Goal: Transaction & Acquisition: Purchase product/service

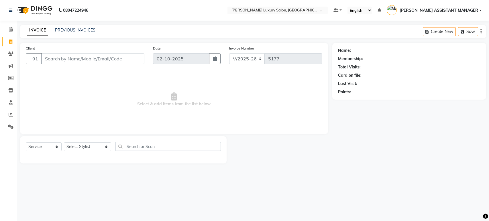
select select "4712"
select select "service"
click at [350, 128] on div "Name: Membership: Total Visits: Card on file: Last Visit: Points:" at bounding box center [411, 103] width 158 height 121
click at [342, 145] on div "Name: Membership: Total Visits: Card on file: Last Visit: Points:" at bounding box center [411, 103] width 158 height 121
click at [44, 146] on select "Select Service Product Membership Package Voucher Prepaid Gift Card" at bounding box center [44, 146] width 36 height 9
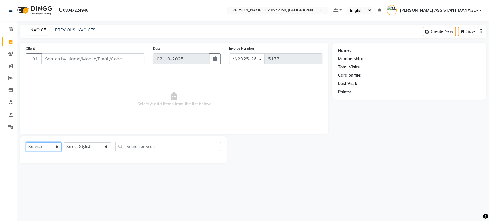
click at [26, 142] on select "Select Service Product Membership Package Voucher Prepaid Gift Card" at bounding box center [44, 146] width 36 height 9
click at [88, 142] on select "Select Stylist ABHI ADIL ADITI ADITYA AFREEN AHON AHSAN ALI ALIYA ANKITH ARAVIN…" at bounding box center [87, 146] width 47 height 9
click at [198, 11] on nav "08047224946 Select Location × Toni&guy Luxury Salon, Madhapur Default Panel My …" at bounding box center [244, 10] width 489 height 21
click at [73, 31] on link "PREVIOUS INVOICES" at bounding box center [75, 29] width 40 height 5
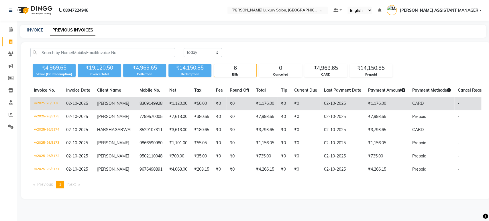
click at [191, 106] on td "₹56.00" at bounding box center [202, 103] width 22 height 13
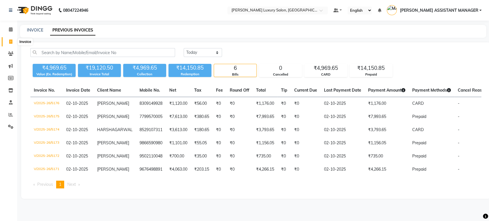
click at [9, 43] on icon at bounding box center [10, 42] width 3 height 4
select select "service"
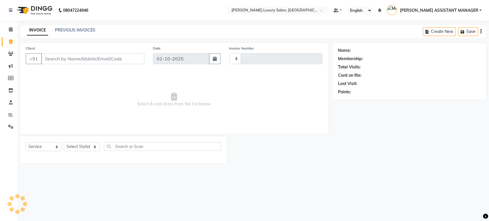
type input "5177"
click at [9, 43] on icon at bounding box center [10, 42] width 3 height 4
select select "service"
type input "5177"
drag, startPoint x: 9, startPoint y: 43, endPoint x: 66, endPoint y: 24, distance: 59.4
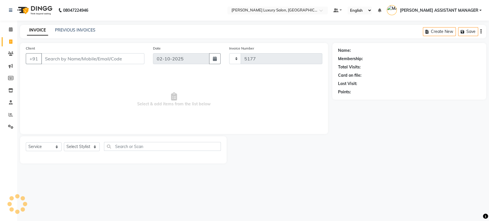
click at [23, 38] on app-home "08047224946 Select Location × Toni&guy Luxury Salon, Madhapur Default Panel My …" at bounding box center [244, 86] width 489 height 172
select select "4712"
click at [79, 29] on link "PREVIOUS INVOICES" at bounding box center [75, 29] width 40 height 5
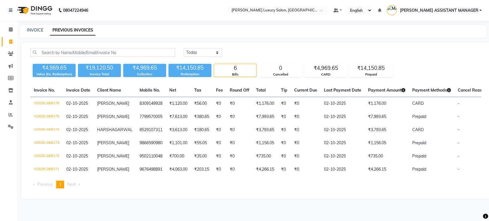
click at [11, 43] on icon at bounding box center [10, 42] width 3 height 4
select select "service"
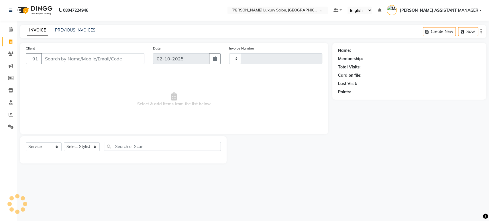
click at [11, 43] on icon at bounding box center [10, 42] width 3 height 4
select select "4712"
select select "service"
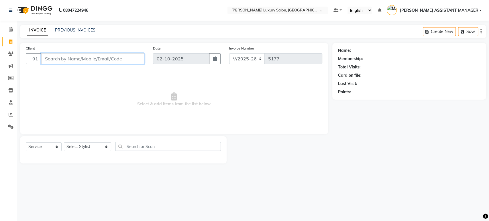
click at [95, 55] on input "Client" at bounding box center [92, 58] width 103 height 11
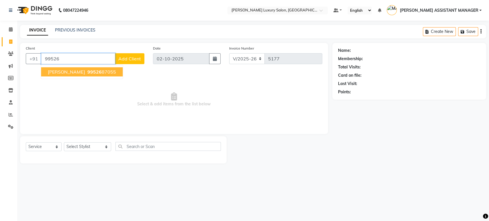
click at [105, 70] on ngb-highlight "99526 87055" at bounding box center [101, 72] width 30 height 6
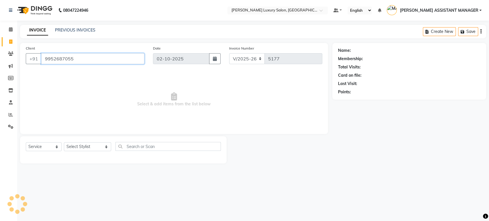
type input "9952687055"
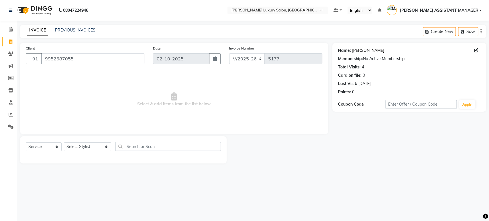
click at [362, 52] on link "Gourishanker" at bounding box center [368, 51] width 32 height 6
click at [12, 45] on span at bounding box center [11, 42] width 10 height 7
select select "service"
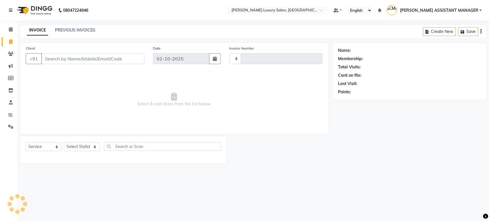
type input "5177"
select select "4712"
click at [47, 145] on select "Select Service Product Membership Package Voucher Prepaid Gift Card" at bounding box center [44, 146] width 36 height 9
click at [26, 142] on select "Select Service Product Membership Package Voucher Prepaid Gift Card" at bounding box center [44, 146] width 36 height 9
click at [82, 145] on select "Select Stylist [PERSON_NAME] ADITI ADITYA [PERSON_NAME] AHON [PERSON_NAME] [PER…" at bounding box center [87, 146] width 47 height 9
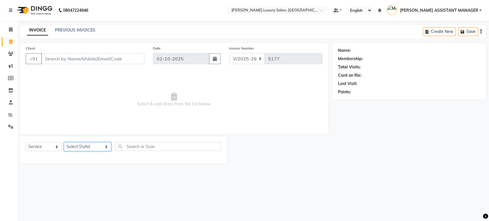
select select "82526"
click at [64, 142] on select "Select Stylist [PERSON_NAME] ADITI ADITYA [PERSON_NAME] AHON [PERSON_NAME] [PER…" at bounding box center [87, 146] width 47 height 9
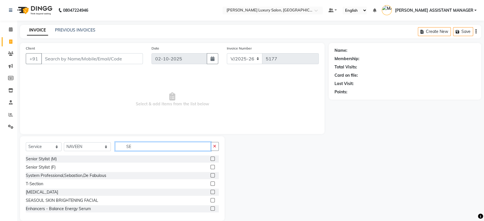
type input "SE"
click at [82, 146] on select "Select Stylist ABHI ADIL ADITI ADITYA AFREEN AHON AHSAN ALI ALIYA ANKITH ARAVIN…" at bounding box center [87, 146] width 47 height 9
select select "63351"
click at [64, 142] on select "Select Stylist ABHI ADIL ADITI ADITYA AFREEN AHON AHSAN ALI ALIYA ANKITH ARAVIN…" at bounding box center [87, 146] width 47 height 9
type input "TIN"
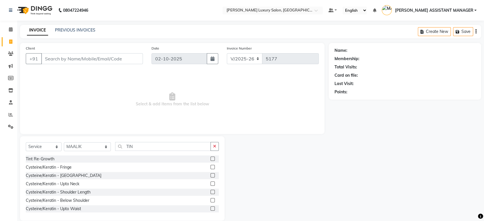
click at [210, 157] on label at bounding box center [212, 159] width 4 height 4
click at [210, 157] on input "checkbox" at bounding box center [212, 159] width 4 height 4
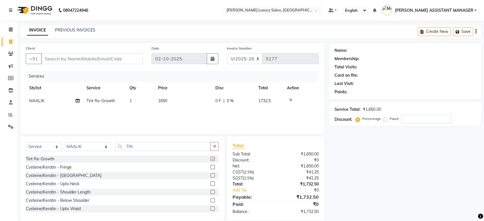
checkbox input "false"
click at [188, 99] on td "1650" at bounding box center [183, 100] width 57 height 13
select select "63351"
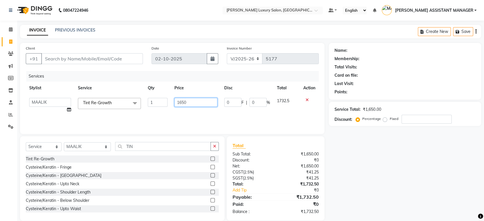
click at [202, 103] on input "1650" at bounding box center [195, 102] width 43 height 9
type input "1"
type input "2500"
click at [222, 116] on div "Services Stylist Service Qty Price Disc Total Action ABHI ADIL ADITI ADITYA AFR…" at bounding box center [172, 99] width 293 height 57
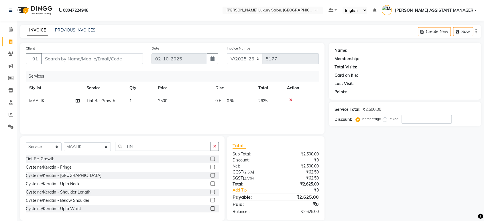
click at [384, 184] on div "Name: Membership: Total Visits: Card on file: Last Visit: Points: Service Total…" at bounding box center [407, 132] width 157 height 178
click at [369, 172] on div "Name: Membership: Total Visits: Card on file: Last Visit: Points: Service Total…" at bounding box center [407, 132] width 157 height 178
drag, startPoint x: 369, startPoint y: 173, endPoint x: 369, endPoint y: 168, distance: 4.6
click at [369, 173] on div "Name: Membership: Total Visits: Card on file: Last Visit: Points: Service Total…" at bounding box center [407, 132] width 157 height 178
click at [92, 146] on select "Select Stylist [PERSON_NAME] ADITI ADITYA [PERSON_NAME] AHON [PERSON_NAME] [PER…" at bounding box center [87, 146] width 47 height 9
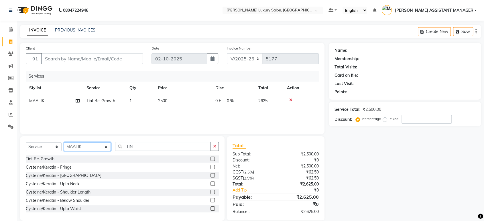
select select "54813"
click at [64, 142] on select "Select Stylist [PERSON_NAME] ADITI ADITYA [PERSON_NAME] AHON [PERSON_NAME] [PER…" at bounding box center [87, 146] width 47 height 9
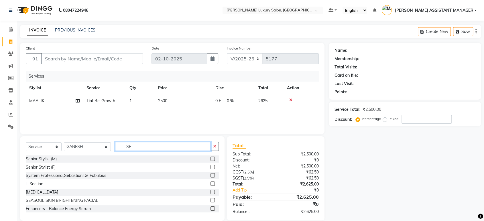
type input "SE"
click at [210, 158] on label at bounding box center [212, 159] width 4 height 4
click at [210, 158] on input "checkbox" at bounding box center [212, 159] width 4 height 4
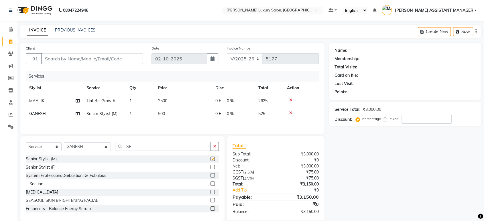
checkbox input "false"
click at [180, 112] on td "500" at bounding box center [183, 113] width 57 height 13
select select "54813"
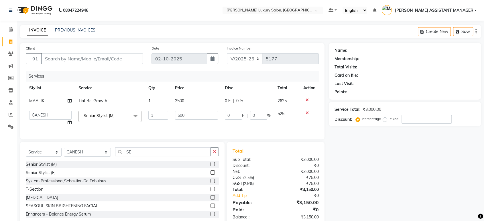
drag, startPoint x: 196, startPoint y: 109, endPoint x: 198, endPoint y: 115, distance: 6.3
click at [196, 109] on td "500" at bounding box center [197, 118] width 50 height 22
click at [198, 115] on input "500" at bounding box center [196, 115] width 43 height 9
type input "5"
type input "763"
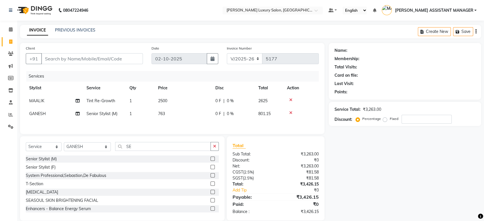
click at [215, 125] on div "Services Stylist Service Qty Price Disc Total Action MAALIK Tint Re-Growth 1 25…" at bounding box center [172, 99] width 293 height 57
drag, startPoint x: 84, startPoint y: 151, endPoint x: 69, endPoint y: 150, distance: 14.6
click at [72, 151] on div "Select Service Product Membership Package Voucher Prepaid Gift Card Select Styl…" at bounding box center [122, 148] width 193 height 13
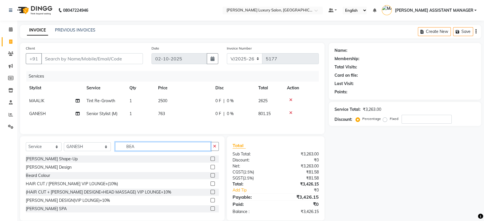
type input "BEA"
click at [210, 169] on label at bounding box center [212, 167] width 4 height 4
click at [210, 169] on input "checkbox" at bounding box center [212, 168] width 4 height 4
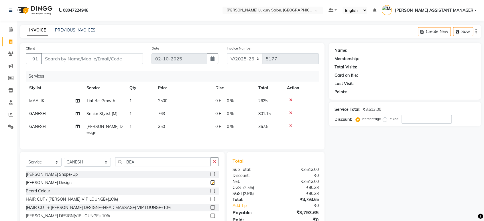
checkbox input "false"
click at [169, 8] on nav "08047224946 Select Location × Toni&guy Luxury Salon, Madhapur Default Panel My …" at bounding box center [242, 10] width 484 height 21
click at [102, 58] on input "Client" at bounding box center [92, 58] width 102 height 11
type input "9"
type input "0"
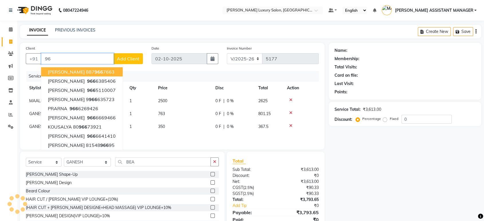
type input "9"
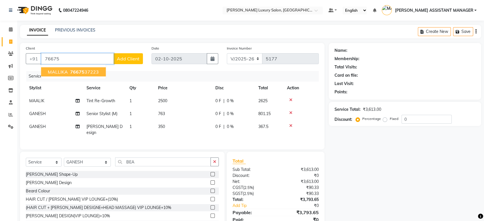
click at [85, 71] on ngb-highlight "76675 37223" at bounding box center [84, 72] width 30 height 6
type input "7667537223"
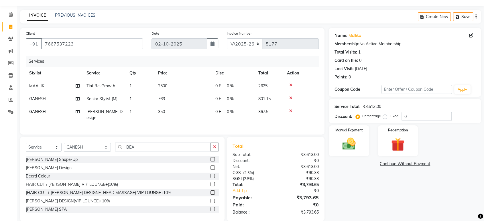
scroll to position [22, 0]
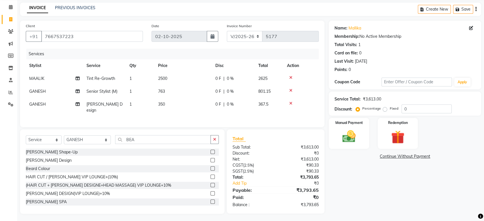
click at [290, 102] on icon at bounding box center [290, 103] width 3 height 4
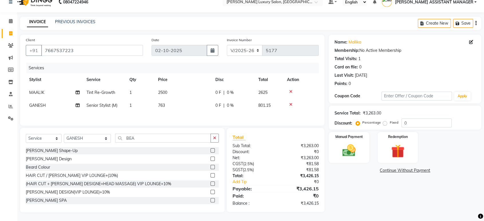
scroll to position [1, 0]
click at [349, 149] on img at bounding box center [349, 151] width 22 height 16
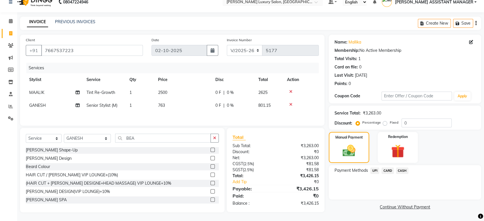
click at [390, 170] on span "CARD" at bounding box center [387, 171] width 12 height 7
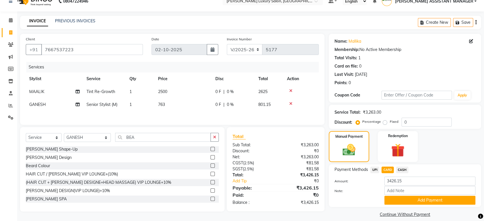
drag, startPoint x: 401, startPoint y: 201, endPoint x: 397, endPoint y: 199, distance: 4.9
click at [401, 201] on button "Add Payment" at bounding box center [429, 200] width 91 height 9
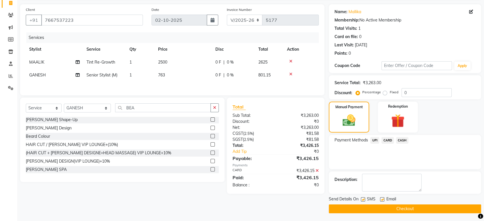
scroll to position [39, 0]
click at [392, 208] on button "Checkout" at bounding box center [405, 208] width 152 height 9
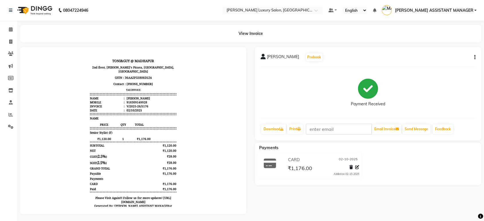
click at [474, 56] on button "button" at bounding box center [473, 57] width 3 height 6
click at [438, 62] on div "Edit Invoice" at bounding box center [445, 60] width 39 height 7
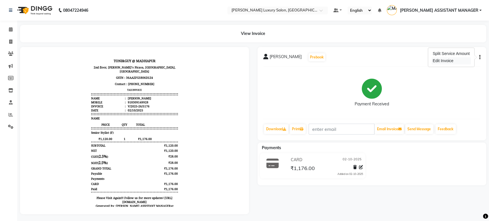
select select "service"
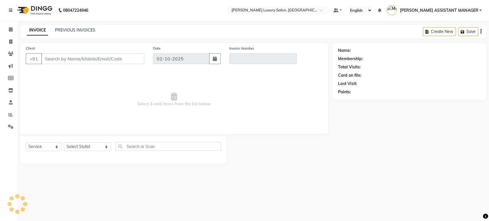
type input "8309149928"
type input "V/2025-26/5176"
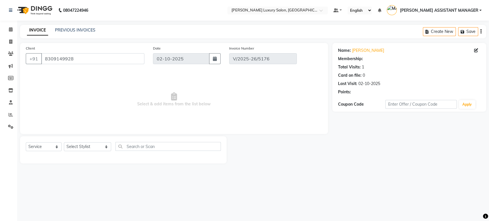
select select "select"
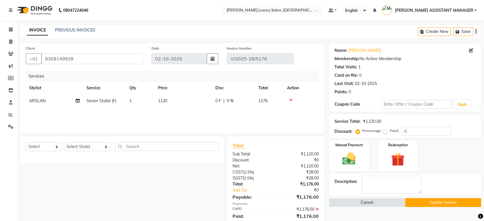
click at [47, 99] on td "ARSLAN" at bounding box center [54, 100] width 57 height 13
select select "89027"
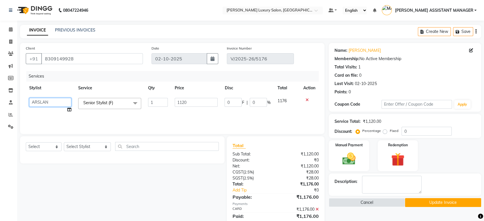
click at [57, 104] on select "ABHI ADIL ADITI ADITYA AFREEN AHON AHSAN ALI ALIYA ANKITH ARAVIND ARHAN ARIF AR…" at bounding box center [50, 102] width 42 height 9
select select "63351"
click at [431, 201] on button "Update Invoice" at bounding box center [443, 202] width 76 height 9
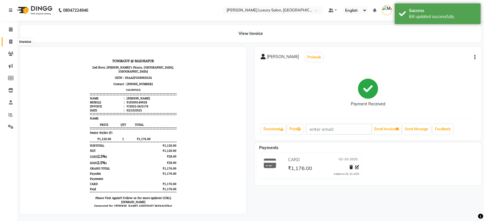
click at [11, 40] on icon at bounding box center [10, 42] width 3 height 4
select select "service"
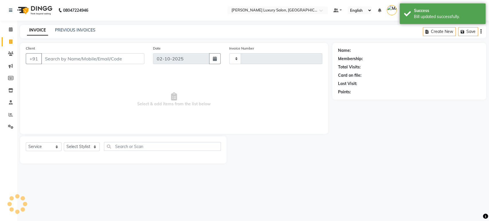
click at [11, 40] on icon at bounding box center [10, 42] width 3 height 4
select select "4712"
select select "service"
click at [11, 40] on icon at bounding box center [10, 42] width 3 height 4
select select "4712"
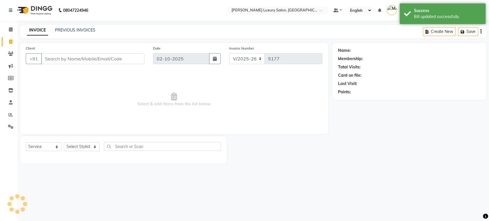
select select "service"
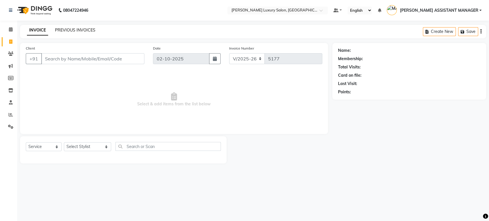
click at [72, 29] on link "PREVIOUS INVOICES" at bounding box center [75, 29] width 40 height 5
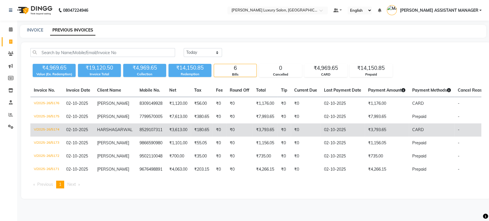
click at [231, 127] on td "₹0" at bounding box center [239, 129] width 26 height 13
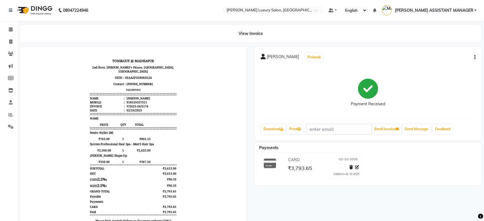
click at [475, 57] on icon "button" at bounding box center [474, 57] width 1 height 0
click at [434, 60] on div "Edit Invoice" at bounding box center [445, 60] width 39 height 7
select select "service"
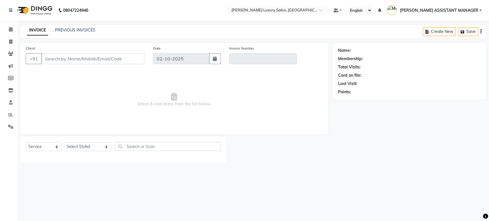
type input "8529107311"
type input "V/2025-26/5174"
select select "select"
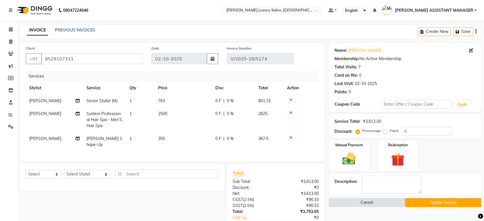
click at [366, 201] on button "Cancel" at bounding box center [367, 202] width 76 height 9
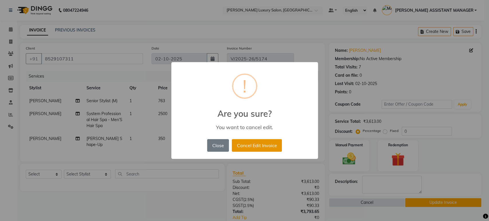
click at [260, 144] on button "Cancel Edit Invoice" at bounding box center [257, 145] width 50 height 13
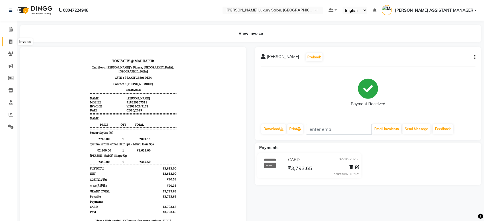
click at [7, 40] on span at bounding box center [11, 42] width 10 height 7
select select "service"
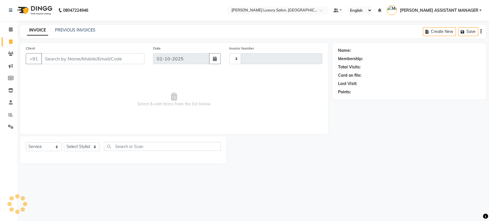
type input "5177"
select select "4712"
click at [78, 30] on link "PREVIOUS INVOICES" at bounding box center [75, 29] width 40 height 5
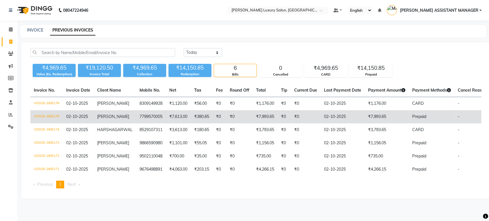
click at [233, 115] on td "₹0" at bounding box center [239, 116] width 26 height 13
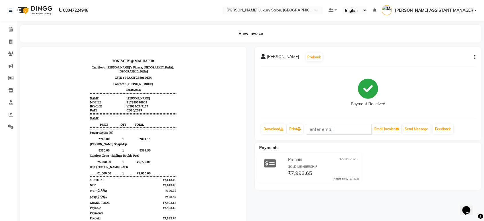
click at [473, 58] on button "button" at bounding box center [473, 57] width 3 height 6
click at [442, 61] on div "Edit Invoice" at bounding box center [445, 60] width 39 height 7
select select "service"
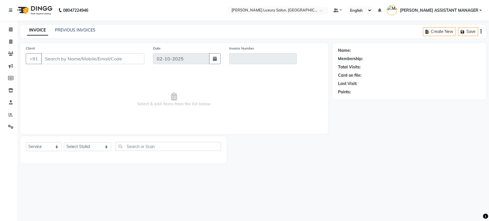
type input "7799570005"
type input "V/2025-26/5175"
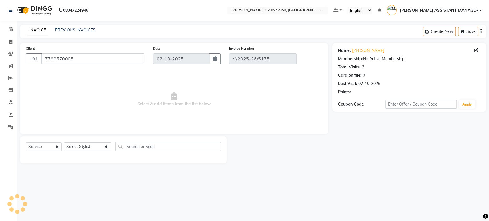
select select "select"
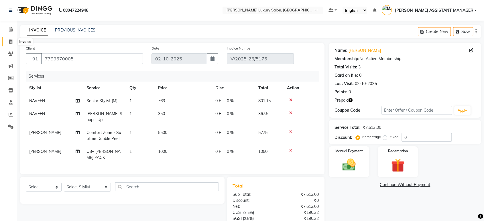
click at [11, 42] on icon at bounding box center [10, 42] width 3 height 4
select select "service"
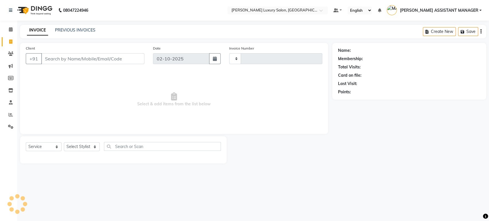
type input "5177"
select select "4712"
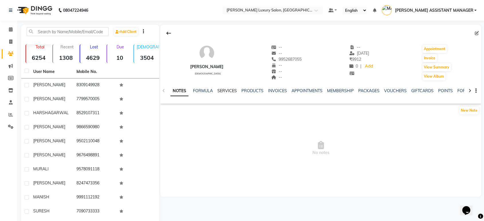
click at [226, 92] on link "SERVICES" at bounding box center [226, 90] width 19 height 5
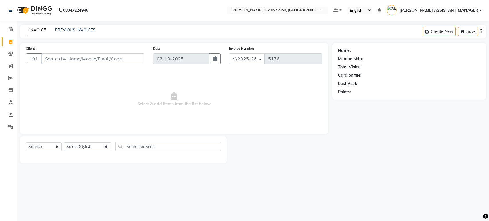
select select "4712"
select select "service"
click at [36, 144] on select "Select Service Product Membership Package Voucher Prepaid Gift Card" at bounding box center [44, 146] width 36 height 9
click at [88, 146] on select "Select Stylist [PERSON_NAME] ADITI ADITYA [PERSON_NAME] AHON [PERSON_NAME] [PER…" at bounding box center [87, 146] width 47 height 9
click at [64, 142] on select "Select Stylist [PERSON_NAME] ADITI ADITYA [PERSON_NAME] AHON [PERSON_NAME] [PER…" at bounding box center [87, 146] width 47 height 9
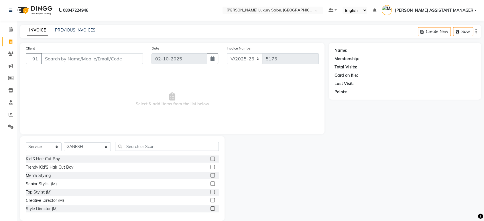
click at [219, 9] on nav "08047224946 Select Location × Toni&guy Luxury Salon, Madhapur Default Panel My …" at bounding box center [242, 10] width 484 height 21
click at [92, 147] on select "Select Stylist [PERSON_NAME] ADITI ADITYA [PERSON_NAME] AHON [PERSON_NAME] [PER…" at bounding box center [87, 146] width 47 height 9
select select "82526"
click at [64, 142] on select "Select Stylist [PERSON_NAME] ADITI ADITYA [PERSON_NAME] AHON [PERSON_NAME] [PER…" at bounding box center [87, 146] width 47 height 9
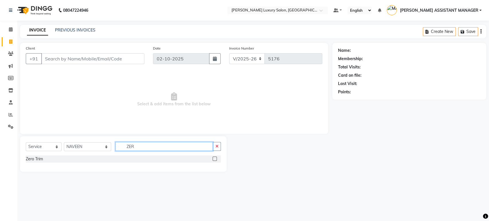
type input "ZER"
click at [212, 159] on div "Zero Trim" at bounding box center [123, 158] width 195 height 7
click at [214, 157] on label at bounding box center [214, 159] width 4 height 4
click at [214, 157] on input "checkbox" at bounding box center [214, 159] width 4 height 4
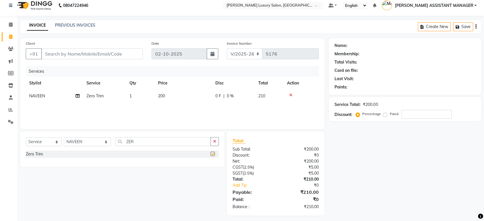
checkbox input "false"
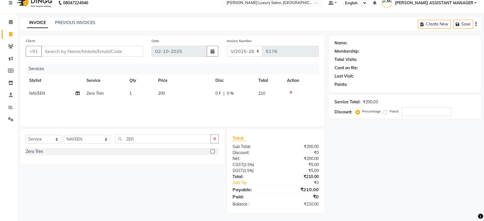
click at [374, 159] on div "Name: Membership: Total Visits: Card on file: Last Visit: Points: Service Total…" at bounding box center [407, 125] width 157 height 178
drag, startPoint x: 138, startPoint y: 138, endPoint x: 108, endPoint y: 137, distance: 30.1
click at [115, 139] on input "ZER" at bounding box center [163, 139] width 96 height 9
click at [85, 139] on select "Select Stylist [PERSON_NAME] ADITI ADITYA [PERSON_NAME] AHON [PERSON_NAME] [PER…" at bounding box center [87, 139] width 47 height 9
select select "91614"
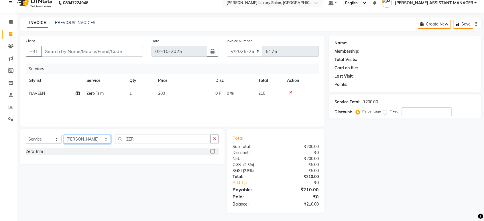
click at [64, 135] on select "Select Stylist [PERSON_NAME] ADITI ADITYA [PERSON_NAME] AHON [PERSON_NAME] [PER…" at bounding box center [87, 139] width 47 height 9
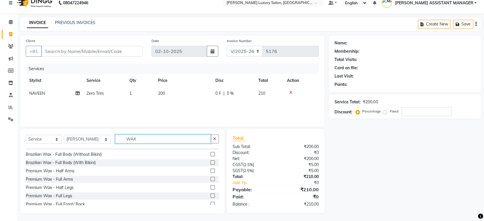
scroll to position [261, 0]
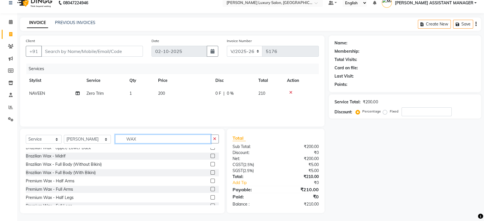
type input "WAX"
click at [210, 188] on label at bounding box center [212, 189] width 4 height 4
click at [210, 188] on input "checkbox" at bounding box center [212, 190] width 4 height 4
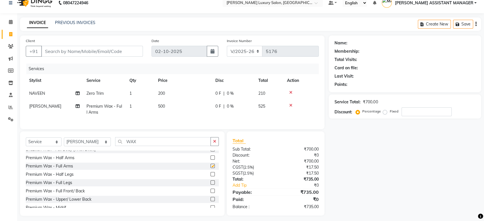
checkbox input "false"
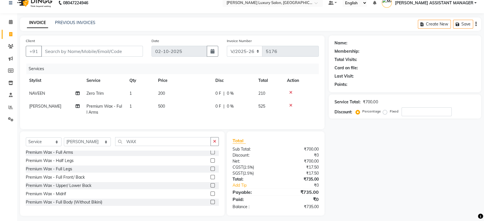
scroll to position [293, 0]
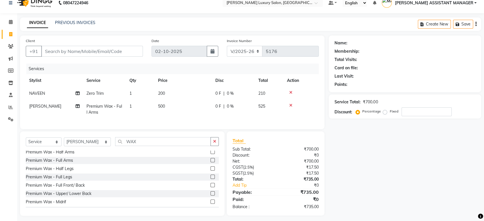
click at [210, 179] on label at bounding box center [212, 177] width 4 height 4
click at [210, 179] on input "checkbox" at bounding box center [212, 177] width 4 height 4
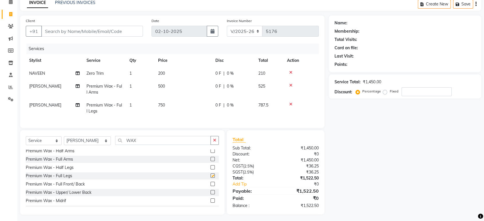
checkbox input "false"
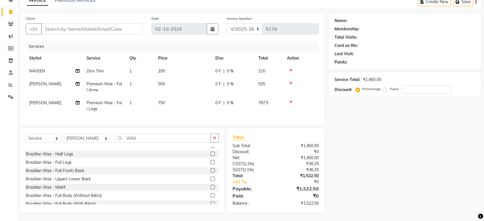
scroll to position [197, 0]
click at [210, 151] on label at bounding box center [212, 153] width 4 height 4
click at [210, 151] on input "checkbox" at bounding box center [212, 153] width 4 height 4
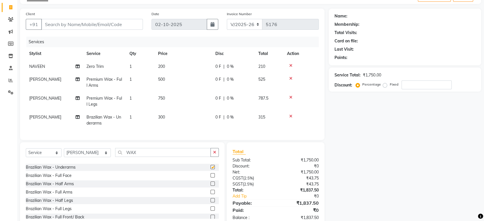
scroll to position [53, 0]
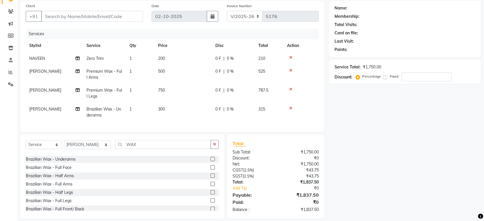
checkbox input "false"
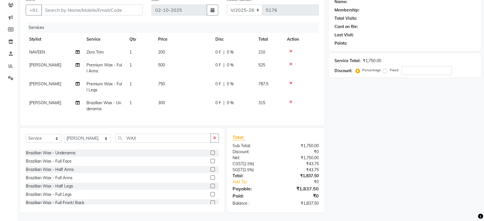
click at [175, 97] on td "300" at bounding box center [183, 106] width 57 height 19
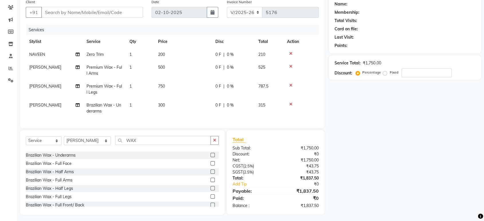
select select "91614"
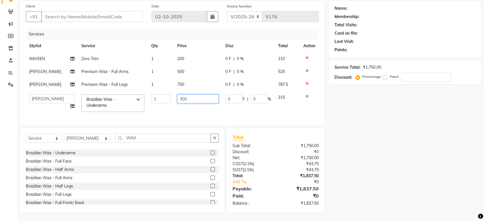
click at [206, 97] on input "300" at bounding box center [197, 98] width 41 height 9
type input "3"
type input "250"
click at [243, 111] on div "Services Stylist Service Qty Price Disc Total Action NAVEEN Zero Trim 1 200 0 F…" at bounding box center [172, 74] width 293 height 91
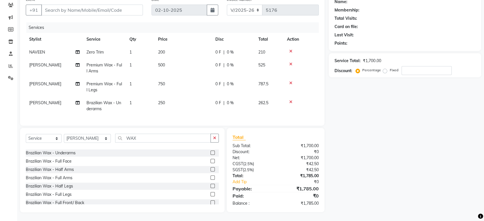
scroll to position [0, 0]
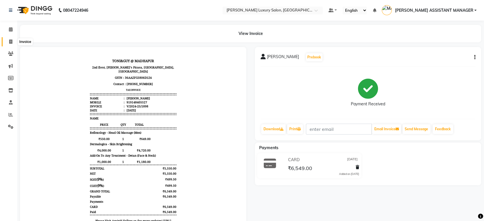
click at [9, 43] on icon at bounding box center [10, 42] width 3 height 4
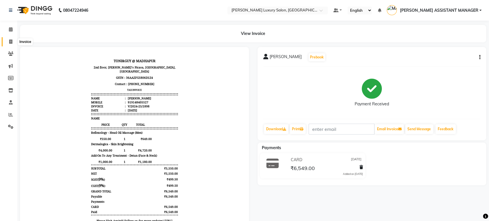
click at [9, 43] on icon at bounding box center [10, 42] width 3 height 4
select select "service"
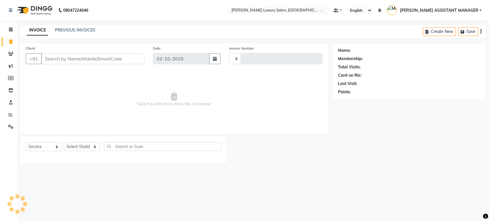
type input "5177"
select select "4712"
click at [45, 143] on select "Select Service Product Membership Package Voucher Prepaid Gift Card" at bounding box center [44, 146] width 36 height 9
click at [83, 147] on select "Select Stylist" at bounding box center [82, 146] width 36 height 9
click at [75, 148] on select "Select Stylist" at bounding box center [82, 146] width 36 height 9
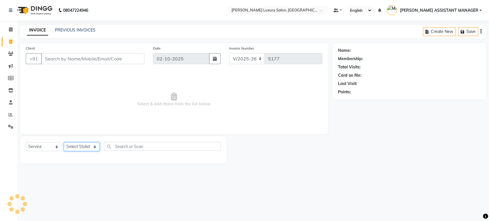
click at [90, 144] on select "Select Stylist" at bounding box center [82, 146] width 36 height 9
select select "68686"
click at [64, 142] on select "Select Stylist [PERSON_NAME] ADITI ADITYA [PERSON_NAME] AHON [PERSON_NAME] [PER…" at bounding box center [87, 146] width 47 height 9
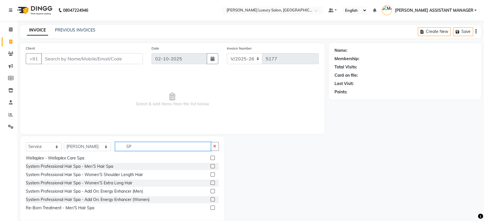
scroll to position [8, 0]
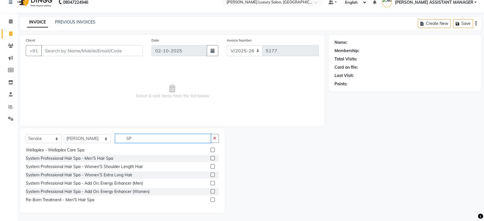
type input "SP"
click at [210, 165] on label at bounding box center [212, 166] width 4 height 4
click at [210, 165] on input "checkbox" at bounding box center [212, 167] width 4 height 4
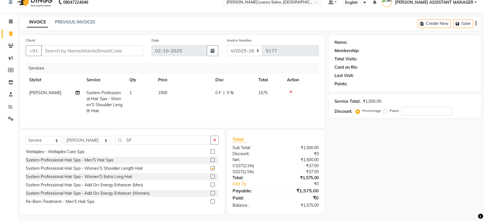
checkbox input "false"
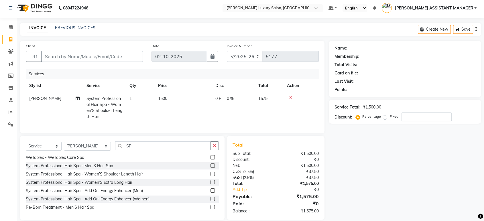
scroll to position [0, 0]
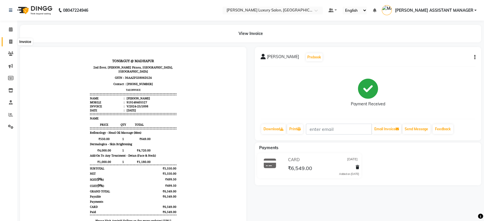
click at [9, 39] on span at bounding box center [11, 42] width 10 height 7
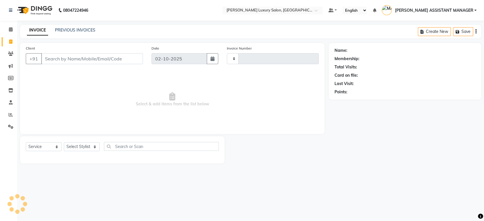
click at [9, 39] on span at bounding box center [11, 42] width 10 height 7
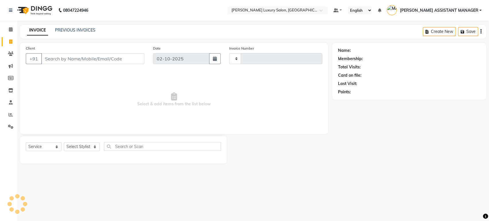
click at [9, 39] on span at bounding box center [11, 42] width 10 height 7
select select "service"
type input "5177"
select select "4712"
click at [45, 147] on select "Select Service Product Membership Package Voucher Prepaid Gift Card" at bounding box center [44, 146] width 36 height 9
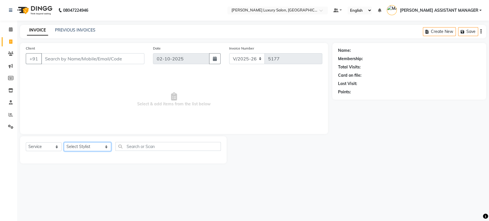
click at [80, 146] on select "Select Stylist ABHI ADIL ADITI ADITYA AFREEN AHON AHSAN ALI ALIYA ANKITH ARAVIN…" at bounding box center [87, 146] width 47 height 9
select select "82526"
click at [64, 142] on select "Select Stylist ABHI ADIL ADITI ADITYA AFREEN AHON AHSAN ALI ALIYA ANKITH ARAVIN…" at bounding box center [87, 146] width 47 height 9
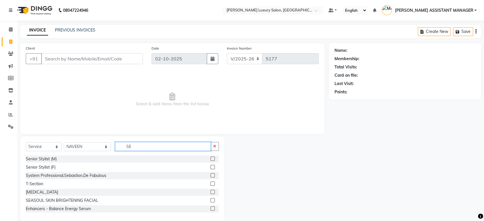
type input "SE"
click at [210, 158] on label at bounding box center [212, 159] width 4 height 4
click at [210, 158] on input "checkbox" at bounding box center [212, 159] width 4 height 4
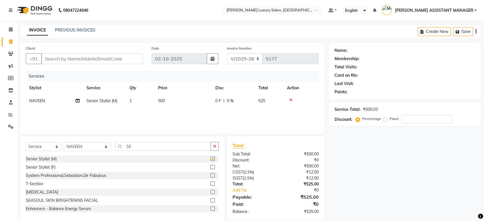
checkbox input "false"
drag, startPoint x: 170, startPoint y: 100, endPoint x: 180, endPoint y: 100, distance: 10.6
click at [180, 100] on td "500" at bounding box center [183, 100] width 57 height 13
select select "82526"
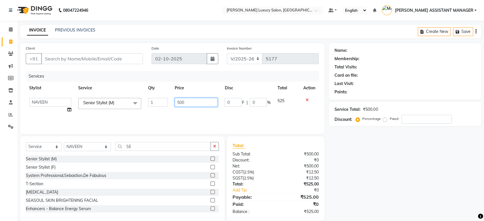
drag, startPoint x: 180, startPoint y: 100, endPoint x: 195, endPoint y: 100, distance: 14.6
click at [194, 100] on input "500" at bounding box center [196, 102] width 43 height 9
type input "5"
type input "763"
click at [208, 115] on div "Services Stylist Service Qty Price Disc Total Action ABHI ADIL ADITI ADITYA AFR…" at bounding box center [172, 99] width 293 height 57
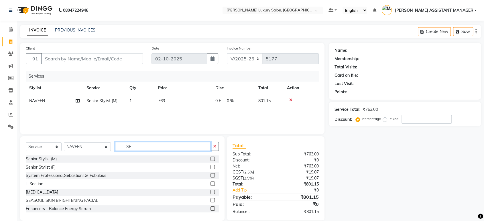
click at [99, 145] on div "Select Service Product Membership Package Voucher Prepaid Gift Card Select Styl…" at bounding box center [122, 148] width 193 height 13
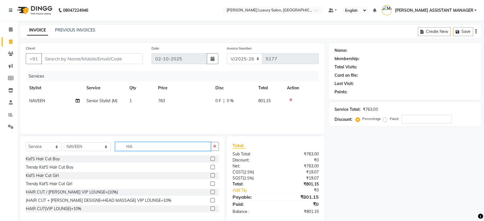
type input "H"
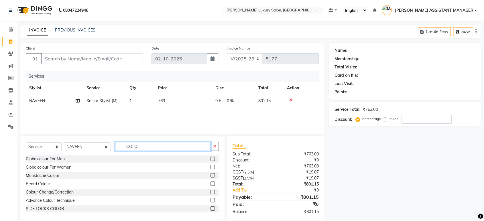
type input "COLO"
click at [210, 158] on label at bounding box center [212, 159] width 4 height 4
click at [210, 158] on input "checkbox" at bounding box center [212, 159] width 4 height 4
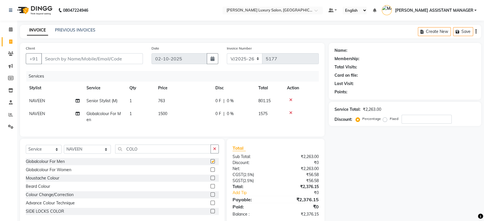
checkbox input "false"
drag, startPoint x: 137, startPoint y: 153, endPoint x: 78, endPoint y: 151, distance: 59.3
click at [78, 151] on div "Select Service Product Membership Package Voucher Prepaid Gift Card Select Styl…" at bounding box center [122, 151] width 193 height 13
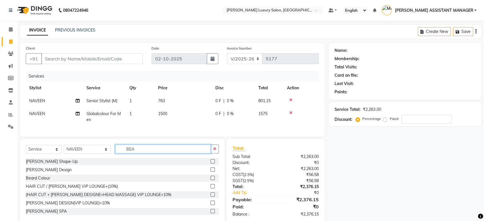
type input "BEA"
click at [210, 164] on label at bounding box center [212, 161] width 4 height 4
click at [210, 164] on input "checkbox" at bounding box center [212, 162] width 4 height 4
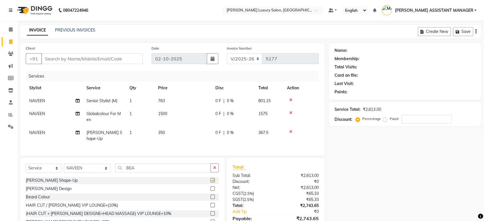
checkbox input "false"
click at [210, 196] on label at bounding box center [212, 197] width 4 height 4
click at [210, 196] on input "checkbox" at bounding box center [212, 197] width 4 height 4
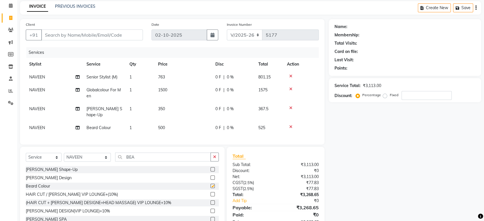
checkbox input "false"
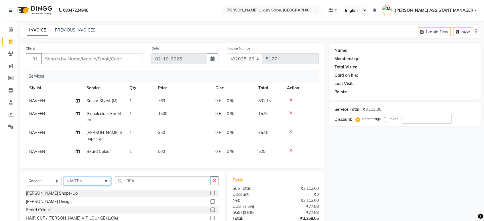
drag, startPoint x: 91, startPoint y: 181, endPoint x: 91, endPoint y: 178, distance: 3.4
click at [91, 181] on select "Select Stylist [PERSON_NAME] ADITI ADITYA [PERSON_NAME] AHON [PERSON_NAME] [PER…" at bounding box center [87, 181] width 47 height 9
select select "35956"
click at [64, 177] on select "Select Stylist [PERSON_NAME] ADITI ADITYA [PERSON_NAME] AHON [PERSON_NAME] [PER…" at bounding box center [87, 181] width 47 height 9
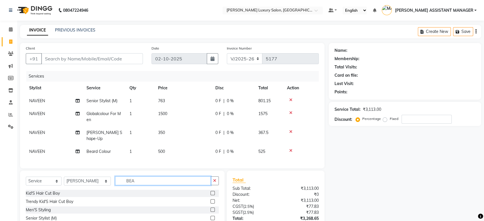
click at [156, 181] on input "BEA" at bounding box center [163, 180] width 96 height 9
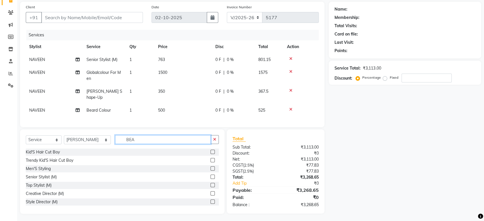
drag, startPoint x: 134, startPoint y: 138, endPoint x: 95, endPoint y: 142, distance: 39.8
click at [95, 142] on div "Select Service Product Membership Package Voucher Prepaid Gift Card Select Styl…" at bounding box center [122, 141] width 193 height 13
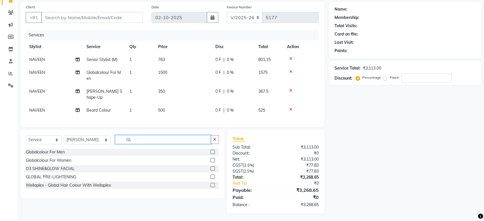
scroll to position [41, 0]
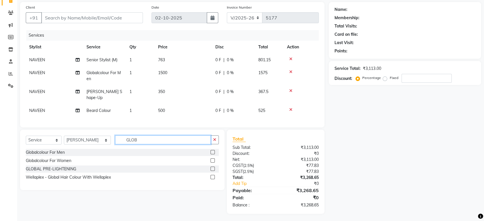
type input "GLOB"
click at [212, 160] on label at bounding box center [212, 160] width 4 height 4
click at [212, 160] on input "checkbox" at bounding box center [212, 161] width 4 height 4
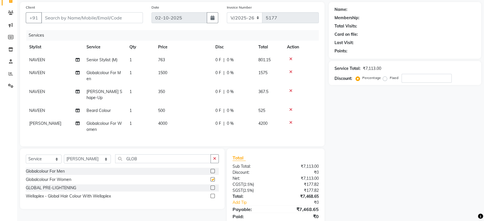
scroll to position [60, 0]
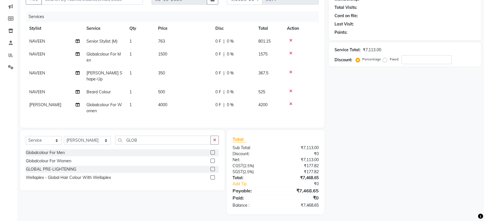
checkbox input "false"
drag, startPoint x: 179, startPoint y: 97, endPoint x: 194, endPoint y: 99, distance: 15.3
click at [181, 99] on td "4000" at bounding box center [183, 108] width 57 height 19
select select "35956"
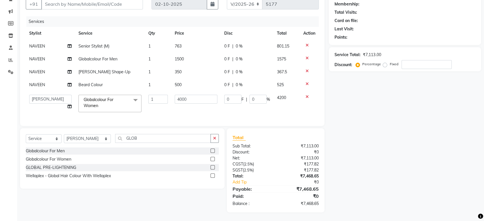
scroll to position [59, 0]
click at [209, 95] on input "4000" at bounding box center [196, 99] width 43 height 9
type input "4"
type input "9000"
click at [216, 108] on tr "ABHI ADIL ADITI ADITYA AFREEN AHON AHSAN ALI ALIYA ANKITH ARAVIND ARHAN ARIF AR…" at bounding box center [172, 103] width 293 height 24
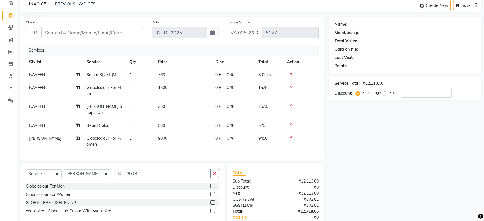
scroll to position [0, 0]
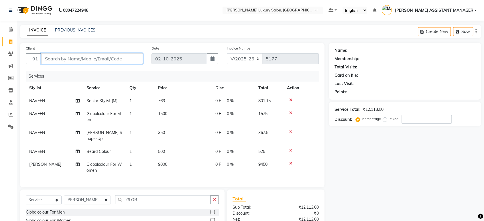
click at [103, 61] on input "Client" at bounding box center [92, 58] width 102 height 11
type input "9"
type input "0"
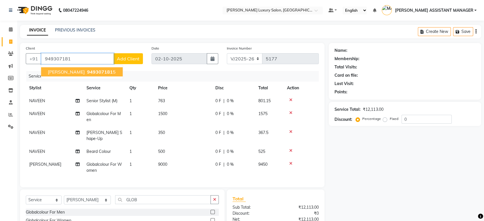
click at [92, 74] on span "949307181" at bounding box center [100, 72] width 26 height 6
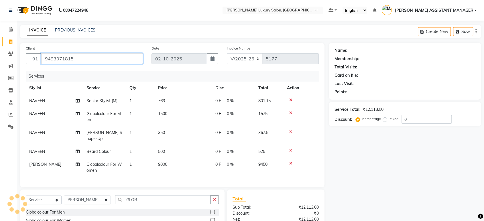
type input "9493071815"
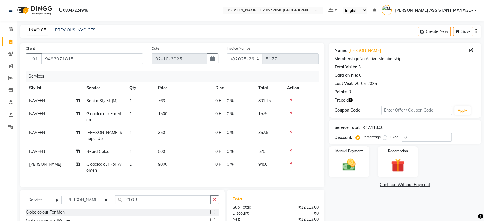
click at [350, 100] on icon "button" at bounding box center [350, 100] width 4 height 4
click at [357, 199] on div "Name: Muralidhar Rao Membership: No Active Membership Total Visits: 3 Card on f…" at bounding box center [407, 158] width 157 height 231
click at [291, 131] on icon at bounding box center [290, 132] width 3 height 4
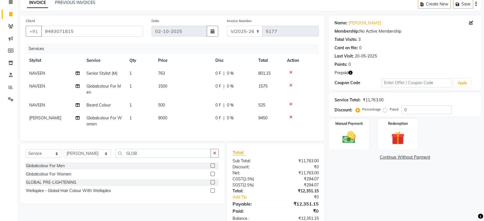
scroll to position [47, 0]
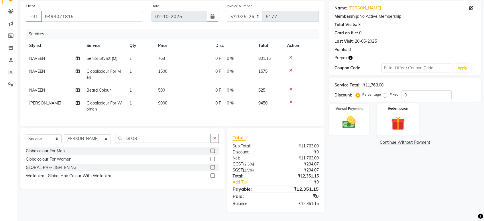
click at [391, 110] on div "Redemption" at bounding box center [398, 119] width 42 height 32
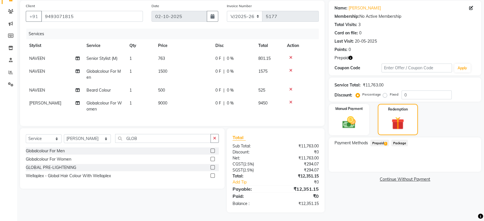
click at [378, 140] on span "Prepaid 1" at bounding box center [379, 143] width 19 height 7
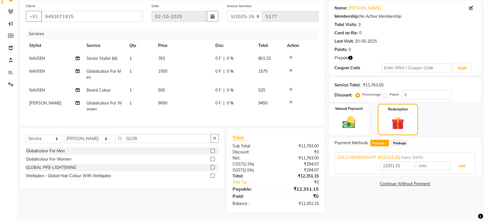
drag, startPoint x: 462, startPoint y: 163, endPoint x: 456, endPoint y: 157, distance: 8.5
click at [462, 162] on button "Add" at bounding box center [461, 166] width 21 height 10
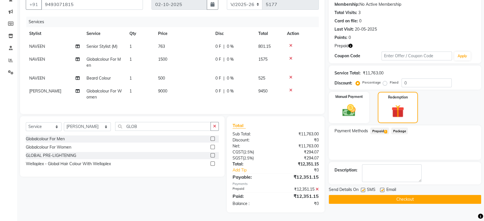
scroll to position [59, 0]
click at [413, 196] on button "Checkout" at bounding box center [405, 199] width 152 height 9
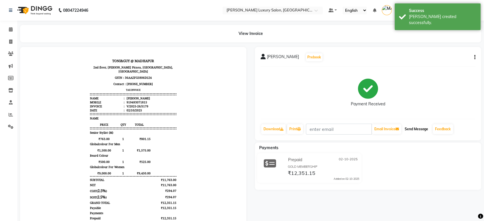
click at [415, 129] on button "Send Message" at bounding box center [416, 129] width 28 height 10
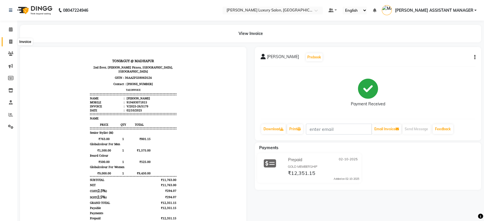
click at [11, 41] on icon at bounding box center [10, 42] width 3 height 4
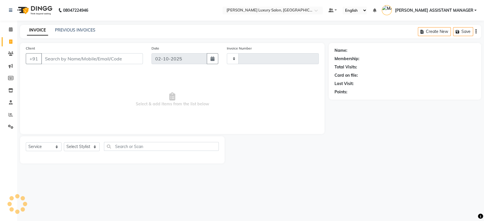
click at [11, 41] on icon at bounding box center [10, 42] width 3 height 4
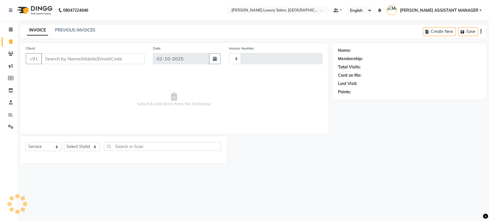
click at [11, 41] on icon at bounding box center [10, 42] width 3 height 4
select select "4712"
select select "service"
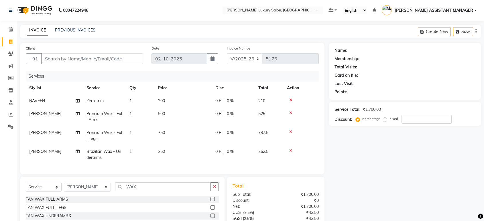
select select "4712"
select select "service"
select select "91614"
click at [107, 58] on input "Client" at bounding box center [92, 58] width 102 height 11
type input "7"
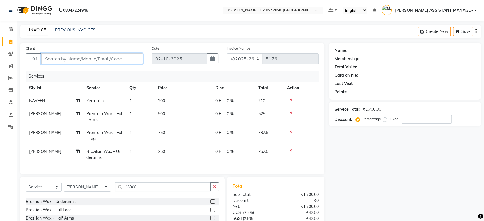
type input "0"
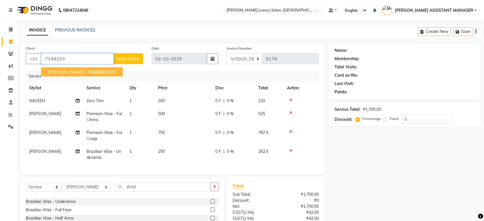
click at [87, 71] on span "7349203" at bounding box center [97, 72] width 20 height 6
type input "7349203288"
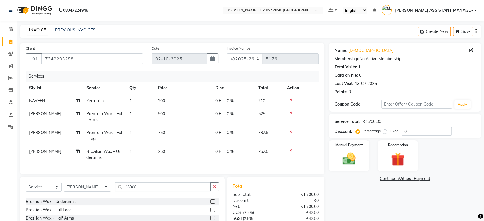
click at [351, 187] on div "Name: Krishna Membership: No Active Membership Total Visits: 1 Card on file: 0 …" at bounding box center [407, 152] width 157 height 218
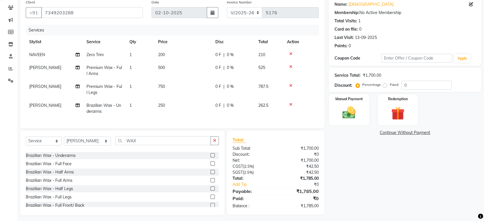
scroll to position [53, 0]
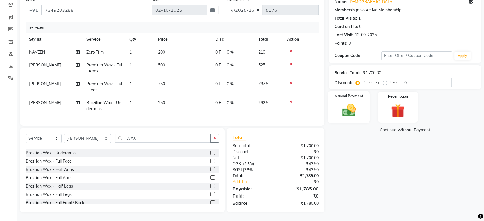
click at [354, 102] on img at bounding box center [349, 110] width 22 height 16
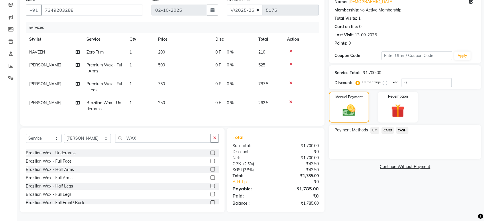
click at [375, 127] on span "UPI" at bounding box center [374, 130] width 9 height 7
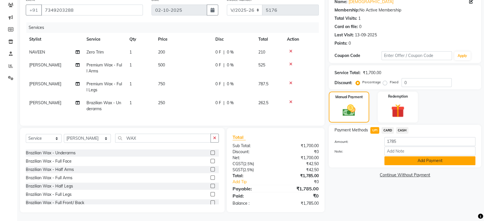
click at [403, 156] on button "Add Payment" at bounding box center [429, 160] width 91 height 9
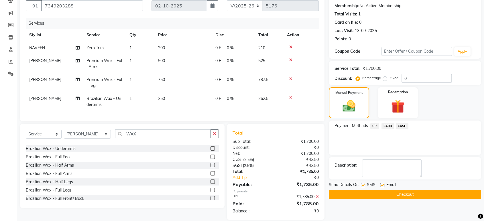
scroll to position [65, 0]
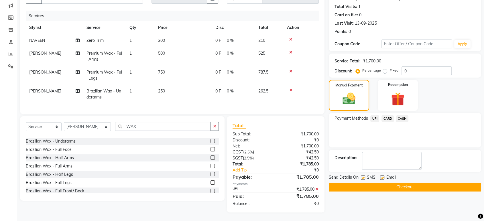
click at [394, 183] on button "Checkout" at bounding box center [405, 187] width 152 height 9
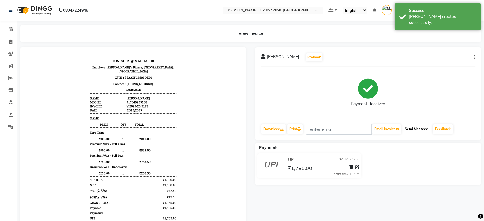
click at [418, 128] on button "Send Message" at bounding box center [416, 129] width 28 height 10
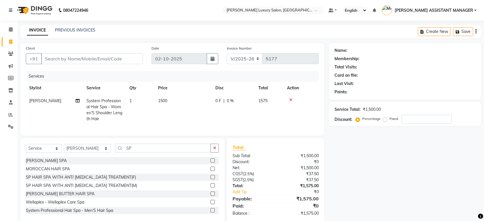
select select "4712"
select select "service"
select select "68686"
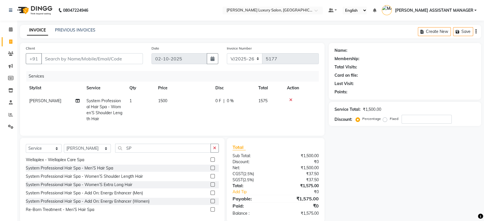
click at [290, 101] on icon at bounding box center [290, 100] width 3 height 4
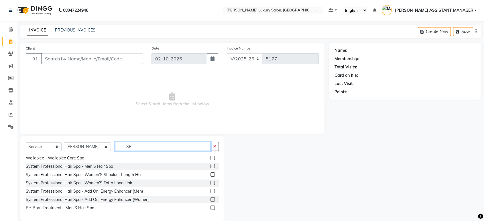
drag, startPoint x: 149, startPoint y: 144, endPoint x: 104, endPoint y: 146, distance: 45.0
click at [104, 146] on div "Select Service Product Membership Package Voucher Prepaid Gift Card Select Styl…" at bounding box center [122, 148] width 193 height 13
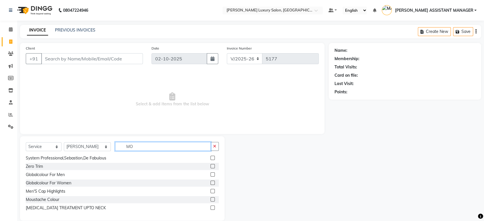
scroll to position [0, 0]
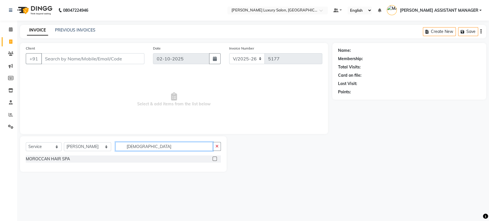
type input "[DEMOGRAPHIC_DATA]"
click at [213, 159] on label at bounding box center [214, 159] width 4 height 4
click at [213, 159] on input "checkbox" at bounding box center [214, 159] width 4 height 4
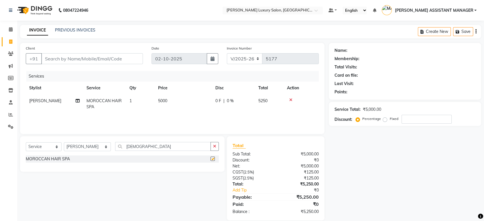
checkbox input "false"
click at [112, 61] on input "Client" at bounding box center [92, 58] width 102 height 11
type input "6"
type input "0"
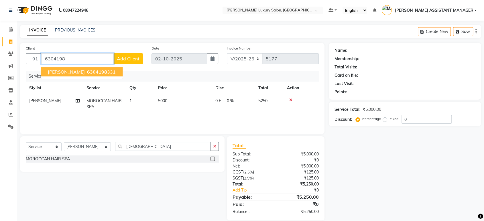
click at [87, 70] on span "6304198" at bounding box center [97, 72] width 20 height 6
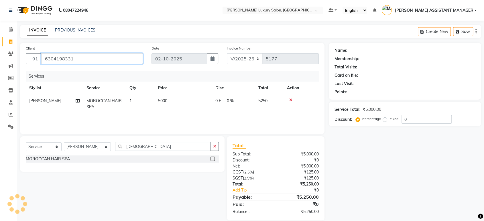
type input "6304198331"
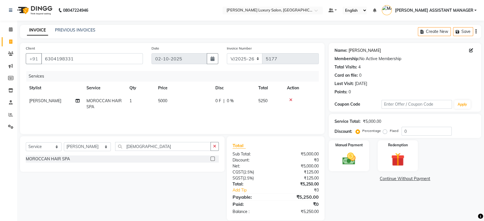
click at [355, 50] on link "[PERSON_NAME]" at bounding box center [364, 51] width 32 height 6
click at [176, 99] on td "5000" at bounding box center [183, 103] width 57 height 19
select select "68686"
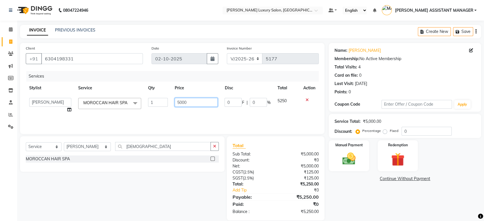
click at [206, 103] on input "5000" at bounding box center [196, 102] width 43 height 9
type input "5"
type input "4500"
click at [242, 115] on div "Services Stylist Service Qty Price Disc Total Action [PERSON_NAME] ADITI ADITYA…" at bounding box center [172, 99] width 293 height 57
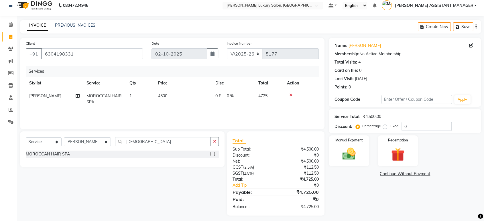
scroll to position [7, 0]
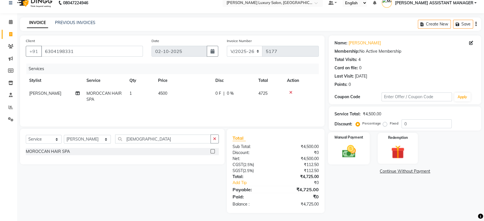
click at [352, 145] on img at bounding box center [349, 151] width 22 height 16
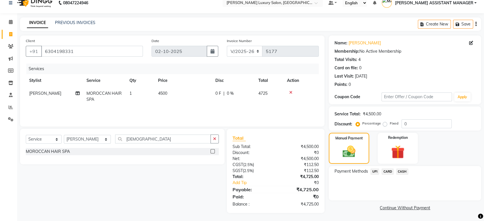
click at [387, 171] on span "CARD" at bounding box center [387, 171] width 12 height 7
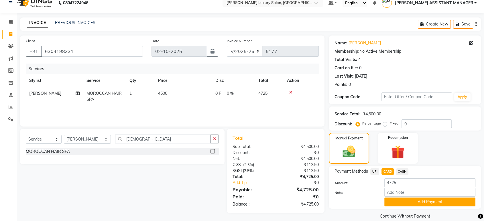
scroll to position [15, 0]
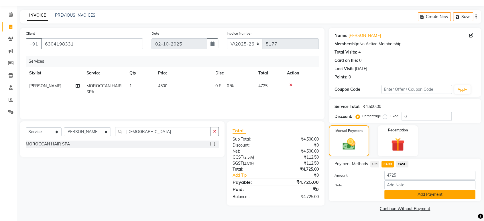
click at [403, 194] on button "Add Payment" at bounding box center [429, 194] width 91 height 9
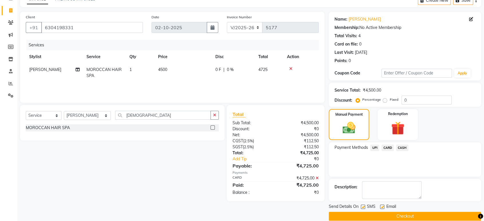
scroll to position [39, 0]
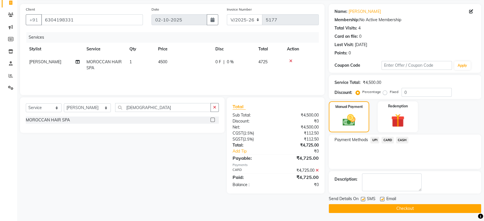
click at [367, 207] on button "Checkout" at bounding box center [405, 208] width 152 height 9
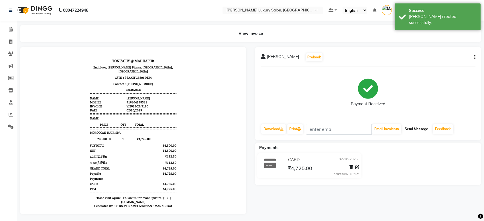
click at [419, 128] on button "Send Message" at bounding box center [416, 129] width 28 height 10
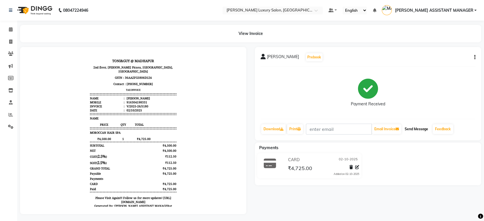
click at [412, 128] on button "Send Message" at bounding box center [416, 129] width 28 height 10
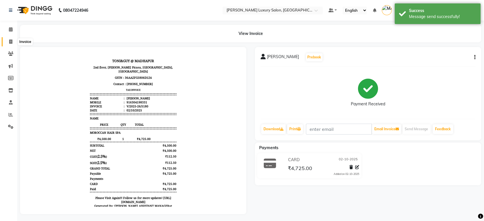
click at [9, 42] on icon at bounding box center [10, 42] width 3 height 4
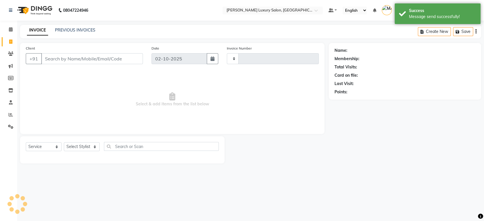
click at [9, 42] on icon at bounding box center [10, 42] width 3 height 4
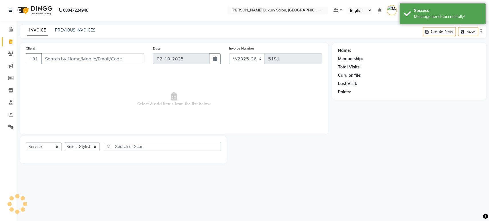
click at [9, 42] on icon at bounding box center [10, 42] width 3 height 4
select select "4712"
select select "service"
click at [82, 31] on link "PREVIOUS INVOICES" at bounding box center [75, 29] width 40 height 5
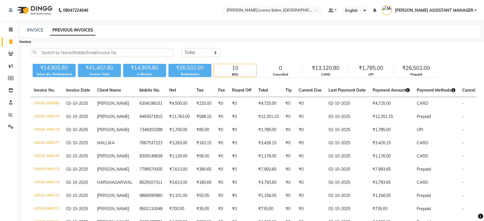
click at [10, 43] on icon at bounding box center [10, 42] width 3 height 4
click at [10, 42] on icon at bounding box center [10, 42] width 3 height 4
select select "service"
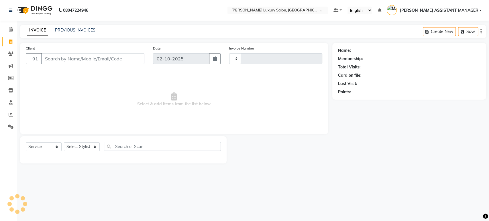
click at [10, 42] on icon at bounding box center [10, 42] width 3 height 4
select select "service"
type input "5181"
select select "4712"
click at [324, 168] on main "INVOICE PREVIOUS INVOICES Create New Save Client +91 Date 02-10-2025 Invoice Nu…" at bounding box center [253, 98] width 472 height 147
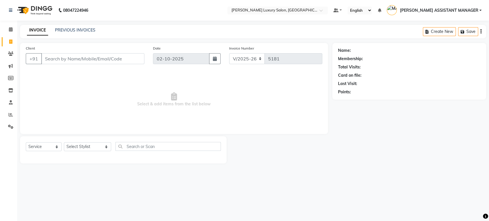
click at [348, 159] on div "Name: Membership: Total Visits: Card on file: Last Visit: Points:" at bounding box center [411, 103] width 158 height 121
drag, startPoint x: 49, startPoint y: 146, endPoint x: 45, endPoint y: 151, distance: 5.9
click at [47, 148] on select "Select Service Product Membership Package Voucher Prepaid Gift Card" at bounding box center [44, 146] width 36 height 9
click at [26, 142] on select "Select Service Product Membership Package Voucher Prepaid Gift Card" at bounding box center [44, 146] width 36 height 9
click at [87, 144] on select "Select Stylist [PERSON_NAME] ADITI ADITYA [PERSON_NAME] AHON [PERSON_NAME] [PER…" at bounding box center [87, 146] width 47 height 9
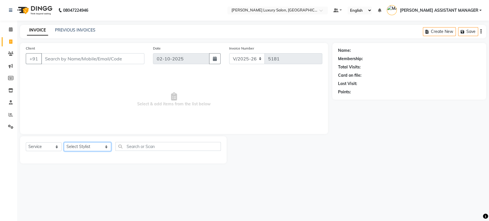
select select "54813"
click at [64, 142] on select "Select Stylist [PERSON_NAME] ADITI ADITYA [PERSON_NAME] AHON [PERSON_NAME] [PER…" at bounding box center [87, 146] width 47 height 9
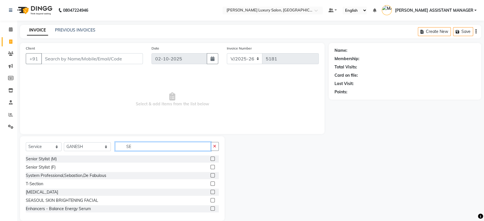
type input "SE"
click at [210, 157] on label at bounding box center [212, 159] width 4 height 4
click at [210, 157] on input "checkbox" at bounding box center [212, 159] width 4 height 4
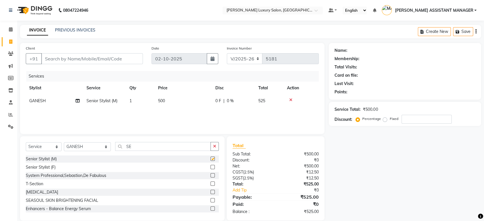
checkbox input "false"
click at [174, 103] on td "500" at bounding box center [183, 100] width 57 height 13
select select "54813"
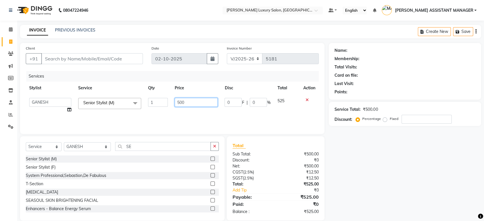
drag, startPoint x: 174, startPoint y: 103, endPoint x: 194, endPoint y: 99, distance: 20.4
click at [194, 99] on input "500" at bounding box center [196, 102] width 43 height 9
type input "5"
type input "763"
drag, startPoint x: 212, startPoint y: 117, endPoint x: 171, endPoint y: 127, distance: 42.2
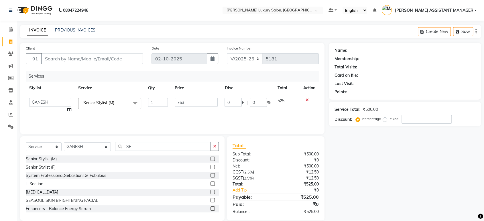
click at [209, 117] on div "Services Stylist Service Qty Price Disc Total Action ABHI ADIL ADITI ADITYA AFR…" at bounding box center [172, 99] width 293 height 57
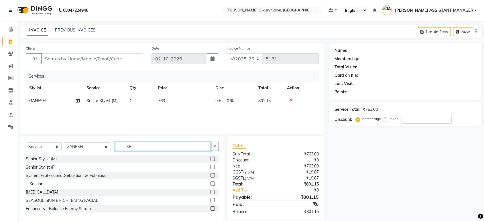
drag, startPoint x: 135, startPoint y: 148, endPoint x: 32, endPoint y: 149, distance: 102.5
click at [36, 149] on div "Select Service Product Membership Package Voucher Prepaid Gift Card Select Styl…" at bounding box center [122, 148] width 193 height 13
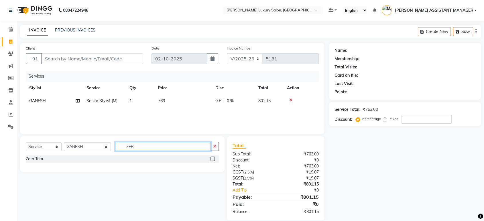
type input "ZER"
click at [212, 155] on div at bounding box center [214, 158] width 8 height 7
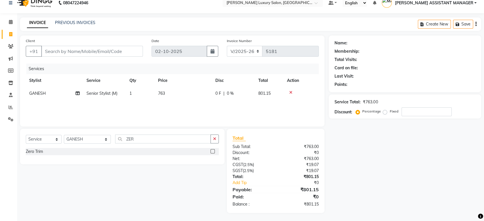
click at [212, 152] on label at bounding box center [212, 151] width 4 height 4
click at [212, 152] on input "checkbox" at bounding box center [212, 152] width 4 height 4
checkbox input "false"
click at [85, 140] on select "Select Stylist [PERSON_NAME] ADITI ADITYA [PERSON_NAME] AHON [PERSON_NAME] [PER…" at bounding box center [87, 138] width 47 height 9
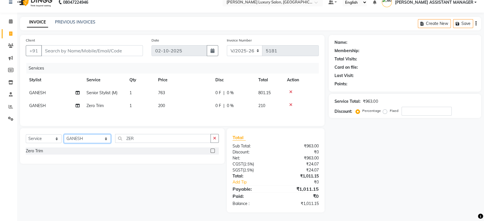
select select "63351"
click at [64, 135] on select "Select Stylist [PERSON_NAME] ADITI ADITYA [PERSON_NAME] AHON [PERSON_NAME] [PER…" at bounding box center [87, 138] width 47 height 9
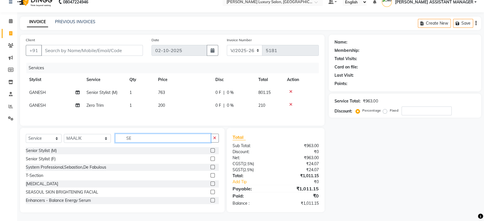
type input "SE"
click at [210, 150] on label at bounding box center [212, 150] width 4 height 4
click at [210, 150] on input "checkbox" at bounding box center [212, 151] width 4 height 4
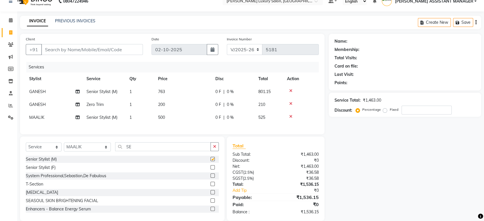
checkbox input "false"
click at [170, 114] on td "500" at bounding box center [183, 117] width 57 height 13
select select "63351"
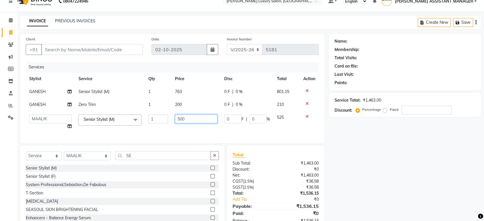
click at [197, 119] on input "500" at bounding box center [196, 119] width 42 height 9
type input "5"
type input "763"
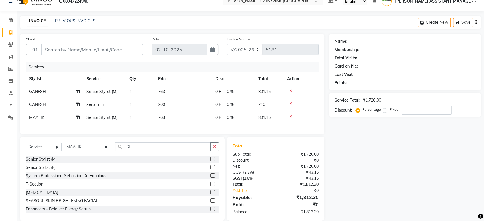
click at [227, 129] on div "Services Stylist Service Qty Price Disc Total Action GANESH Senior Stylist (M) …" at bounding box center [172, 95] width 293 height 67
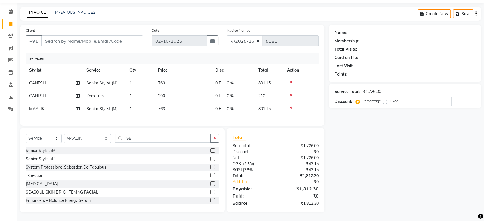
scroll to position [22, 0]
drag, startPoint x: 132, startPoint y: 137, endPoint x: 98, endPoint y: 139, distance: 33.9
click at [101, 139] on div "Select Service Product Membership Package Voucher Prepaid Gift Card Select Styl…" at bounding box center [122, 140] width 193 height 13
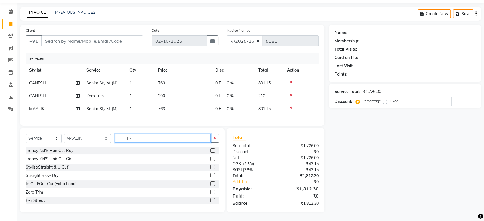
scroll to position [22, 0]
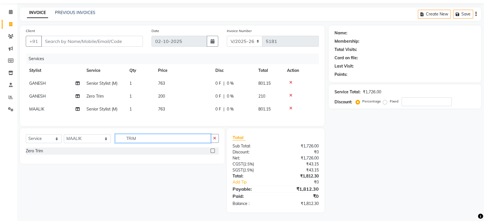
type input "TRIM"
click at [213, 148] on div at bounding box center [214, 150] width 8 height 7
click at [213, 152] on label at bounding box center [212, 151] width 4 height 4
click at [213, 152] on input "checkbox" at bounding box center [212, 151] width 4 height 4
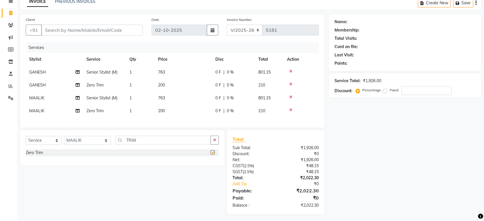
checkbox input "false"
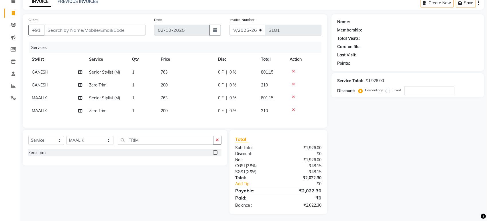
scroll to position [35, 0]
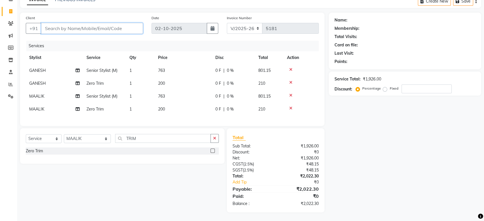
click at [96, 25] on input "Client" at bounding box center [92, 28] width 102 height 11
type input "9"
type input "0"
type input "9949428555"
click at [125, 25] on span "Add Client" at bounding box center [128, 28] width 23 height 6
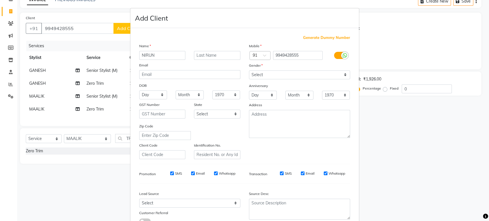
type input "NIRUN"
click at [295, 76] on select "Select Male Female Other Prefer Not To Say" at bounding box center [299, 74] width 101 height 9
select select "[DEMOGRAPHIC_DATA]"
click at [249, 70] on select "Select Male Female Other Prefer Not To Say" at bounding box center [299, 74] width 101 height 9
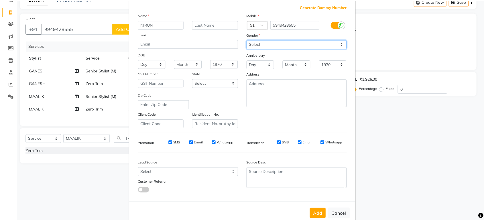
scroll to position [42, 0]
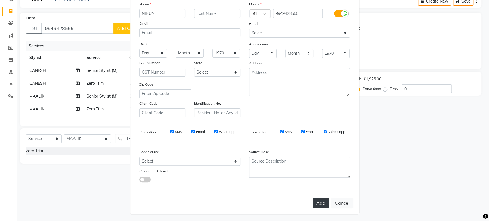
click at [313, 201] on button "Add" at bounding box center [321, 203] width 16 height 10
select select
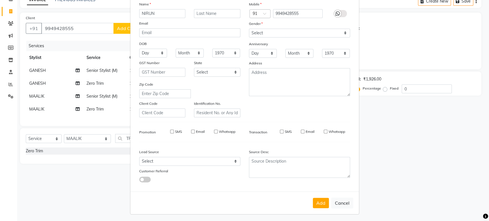
select select
checkbox input "false"
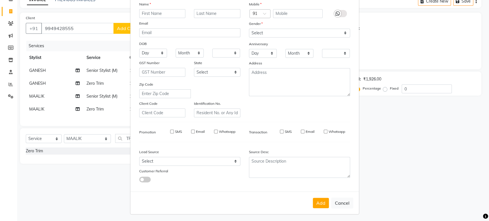
checkbox input "false"
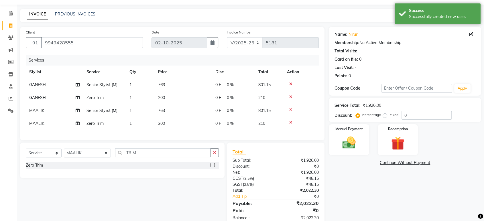
scroll to position [0, 0]
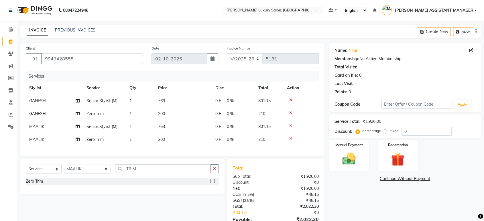
click at [357, 201] on div "Name: Nirun Membership: No Active Membership Total Visits: Card on file: 0 Last…" at bounding box center [407, 143] width 157 height 200
click at [366, 153] on div "Manual Payment" at bounding box center [349, 156] width 42 height 32
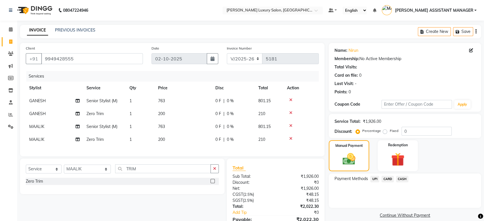
click at [402, 179] on span "CASH" at bounding box center [402, 179] width 12 height 7
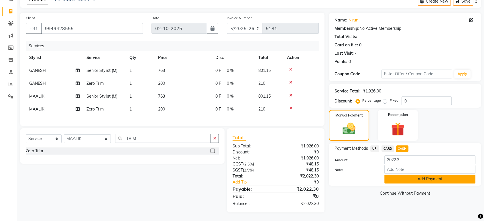
click at [403, 175] on button "Add Payment" at bounding box center [429, 179] width 91 height 9
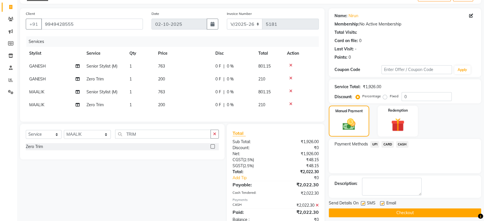
scroll to position [55, 0]
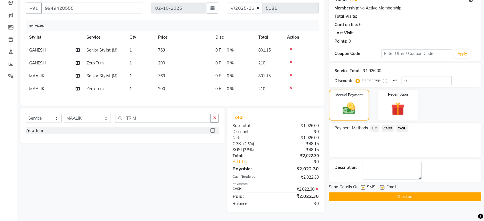
click at [384, 192] on button "Checkout" at bounding box center [405, 196] width 152 height 9
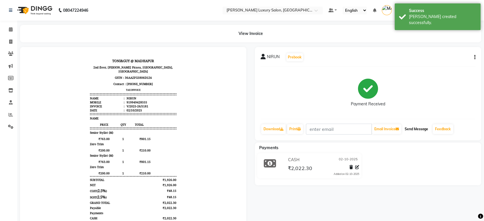
click at [418, 130] on button "Send Message" at bounding box center [416, 129] width 28 height 10
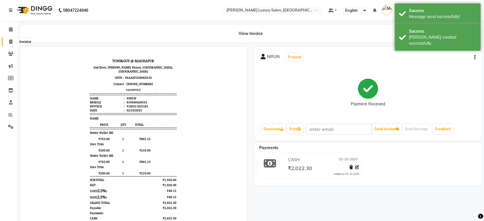
click at [9, 43] on icon at bounding box center [10, 42] width 3 height 4
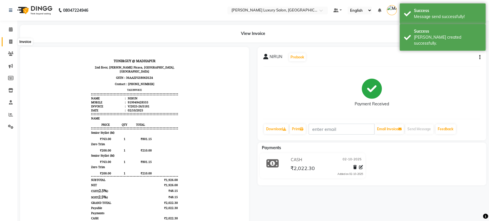
click at [9, 43] on icon at bounding box center [10, 42] width 3 height 4
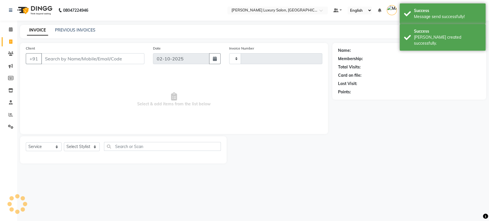
drag, startPoint x: 9, startPoint y: 43, endPoint x: 13, endPoint y: 38, distance: 6.4
click at [9, 43] on span at bounding box center [11, 42] width 10 height 7
select select "4712"
select select "service"
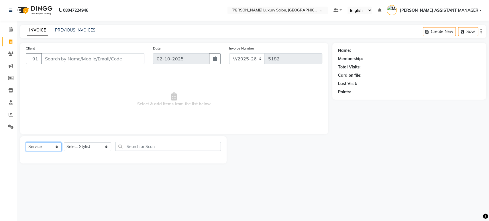
drag, startPoint x: 41, startPoint y: 145, endPoint x: 40, endPoint y: 150, distance: 4.8
click at [40, 146] on select "Select Service Product Membership Package Voucher Prepaid Gift Card" at bounding box center [44, 146] width 36 height 9
click at [85, 147] on select "Select Stylist ABHI ADIL ADITI ADITYA AFREEN AHON AHSAN ALI ALIYA ANKITH ARAVIN…" at bounding box center [87, 146] width 47 height 9
select select "68686"
click at [64, 142] on select "Select Stylist ABHI ADIL ADITI ADITYA AFREEN AHON AHSAN ALI ALIYA ANKITH ARAVIN…" at bounding box center [87, 146] width 47 height 9
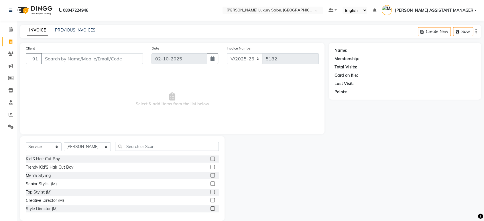
click at [146, 151] on div "Select Service Product Membership Package Voucher Prepaid Gift Card Select Styl…" at bounding box center [122, 148] width 193 height 13
click at [147, 146] on input "text" at bounding box center [167, 146] width 104 height 9
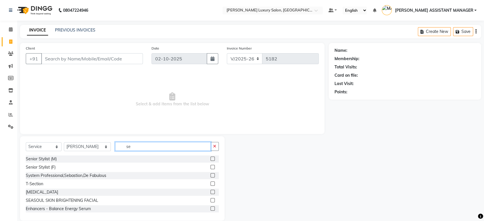
type input "se"
click at [210, 158] on label at bounding box center [212, 159] width 4 height 4
click at [210, 158] on input "checkbox" at bounding box center [212, 159] width 4 height 4
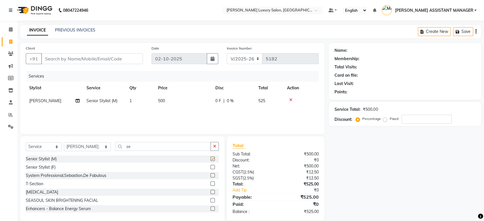
checkbox input "false"
click at [365, 189] on div "Name: Membership: Total Visits: Card on file: Last Visit: Points: Service Total…" at bounding box center [407, 132] width 157 height 178
drag, startPoint x: 170, startPoint y: 99, endPoint x: 173, endPoint y: 99, distance: 3.4
click at [173, 99] on td "500" at bounding box center [183, 100] width 57 height 13
select select "68686"
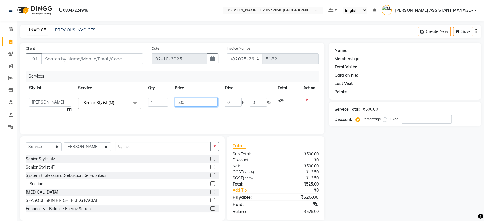
click at [198, 102] on input "500" at bounding box center [196, 102] width 43 height 9
type input "5"
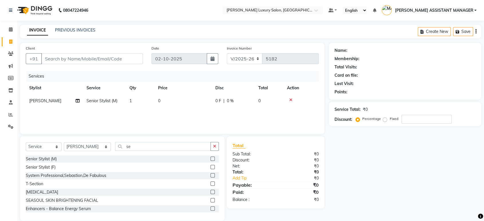
click at [307, 98] on div at bounding box center [301, 100] width 28 height 4
drag, startPoint x: 118, startPoint y: 145, endPoint x: 78, endPoint y: 145, distance: 40.4
click at [78, 145] on div "Select Service Product Membership Package Voucher Prepaid Gift Card Select Styl…" at bounding box center [122, 148] width 193 height 13
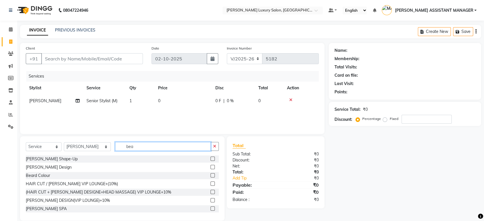
type input "bea"
click at [210, 166] on label at bounding box center [212, 167] width 4 height 4
click at [210, 166] on input "checkbox" at bounding box center [212, 168] width 4 height 4
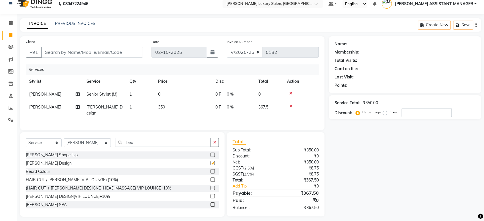
checkbox input "false"
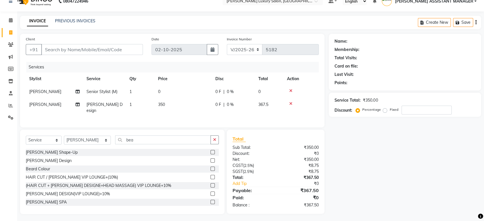
click at [291, 90] on icon at bounding box center [290, 91] width 3 height 4
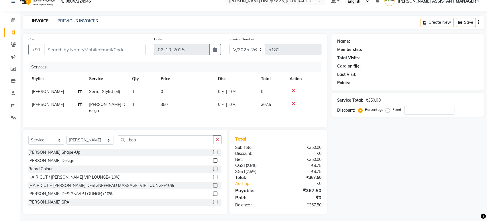
scroll to position [8, 0]
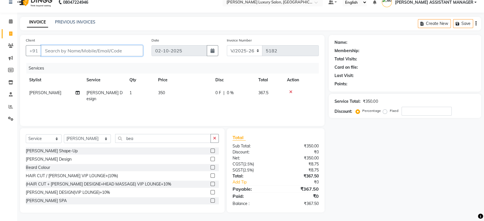
click at [102, 51] on input "Client" at bounding box center [92, 50] width 102 height 11
type input "8"
type input "0"
type input "8790757688"
click at [128, 52] on span "Add Client" at bounding box center [128, 51] width 23 height 6
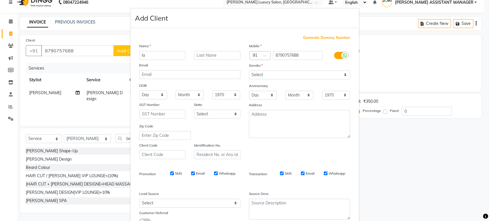
type input "l"
type input "LAXMAN"
drag, startPoint x: 274, startPoint y: 72, endPoint x: 270, endPoint y: 78, distance: 6.7
click at [273, 75] on select "Select Male Female Other Prefer Not To Say" at bounding box center [299, 74] width 101 height 9
select select "[DEMOGRAPHIC_DATA]"
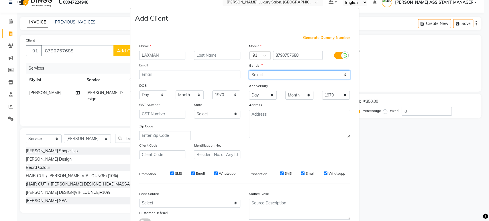
click at [249, 70] on select "Select Male Female Other Prefer Not To Say" at bounding box center [299, 74] width 101 height 9
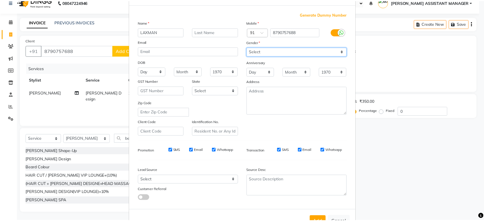
scroll to position [42, 0]
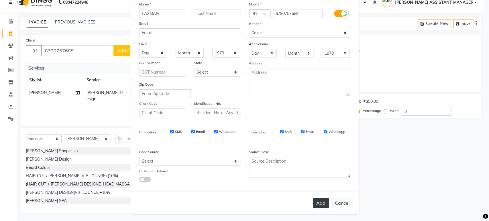
click at [317, 203] on button "Add" at bounding box center [321, 203] width 16 height 10
select select
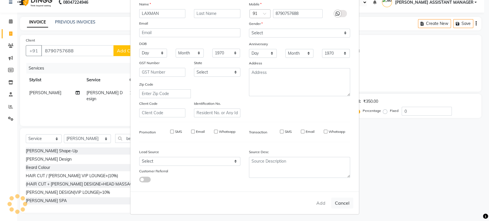
select select
checkbox input "false"
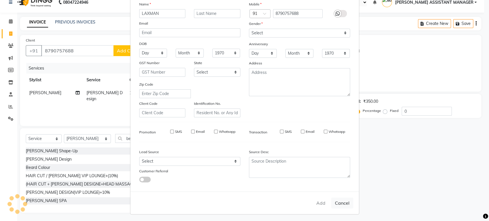
checkbox input "false"
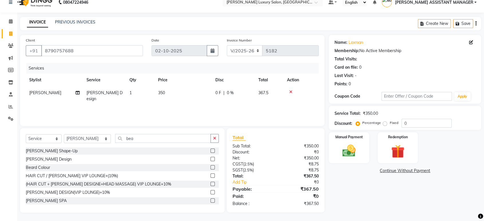
click at [349, 198] on div "Name: Laxman Membership: No Active Membership Total Visits: Card on file: 0 Las…" at bounding box center [407, 124] width 157 height 178
click at [354, 146] on img at bounding box center [349, 151] width 22 height 16
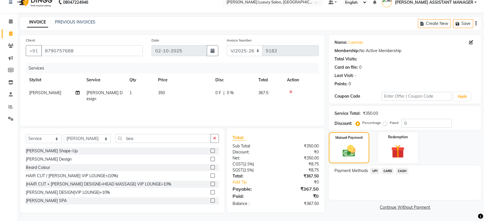
click at [376, 172] on span "UPI" at bounding box center [374, 171] width 9 height 7
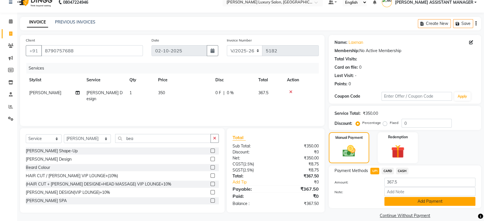
click at [419, 201] on button "Add Payment" at bounding box center [429, 201] width 91 height 9
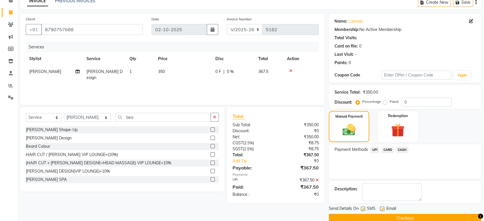
scroll to position [39, 0]
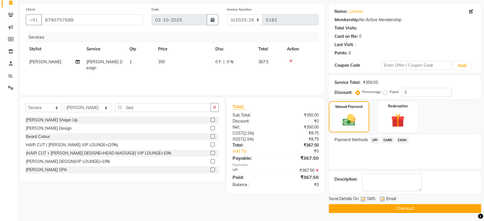
click at [382, 209] on button "Checkout" at bounding box center [405, 208] width 152 height 9
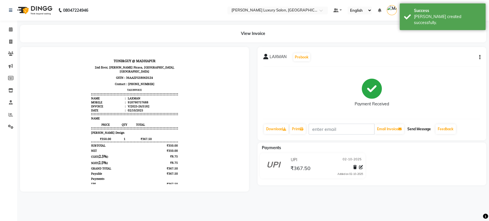
click at [424, 129] on button "Send Message" at bounding box center [419, 129] width 28 height 10
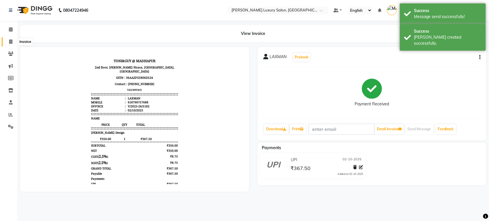
click at [12, 42] on icon at bounding box center [10, 42] width 3 height 4
select select "service"
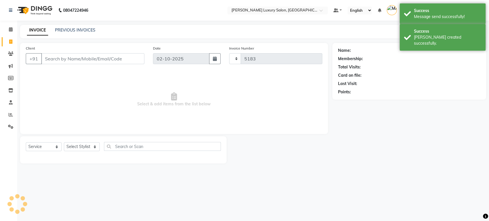
click at [12, 42] on icon at bounding box center [10, 42] width 3 height 4
select select "service"
click at [12, 42] on icon at bounding box center [10, 42] width 3 height 4
select select "service"
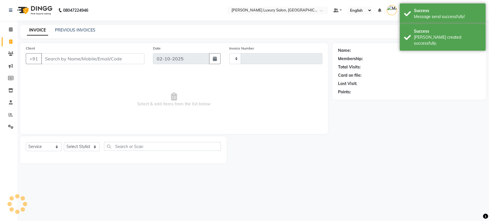
type input "5183"
select select "4712"
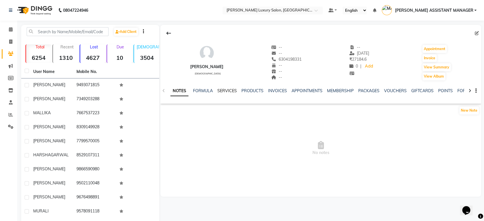
click at [229, 91] on link "SERVICES" at bounding box center [226, 90] width 19 height 5
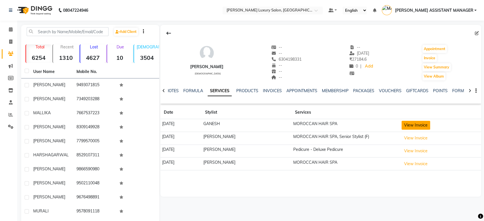
click at [416, 123] on button "View Invoice" at bounding box center [415, 125] width 29 height 9
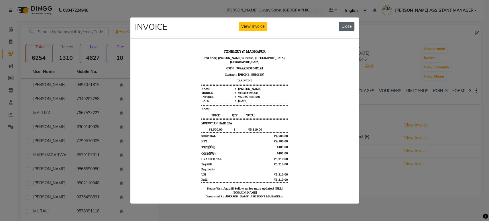
click at [347, 22] on button "Close" at bounding box center [346, 26] width 15 height 9
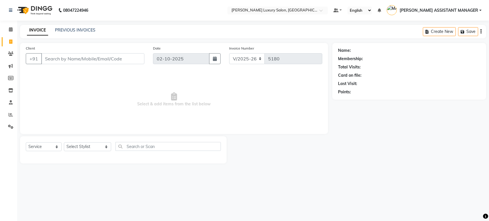
select select "4712"
select select "service"
click at [79, 31] on link "PREVIOUS INVOICES" at bounding box center [75, 29] width 40 height 5
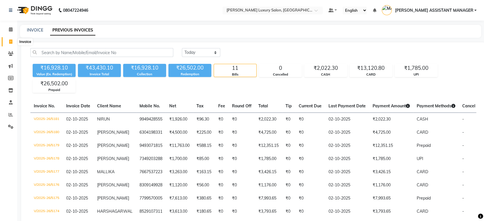
click at [9, 42] on icon at bounding box center [10, 42] width 3 height 4
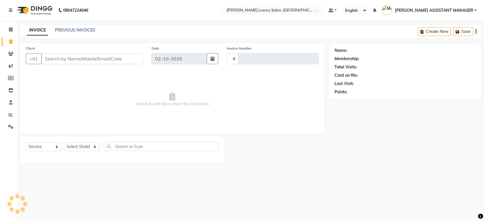
click at [9, 42] on icon at bounding box center [10, 42] width 3 height 4
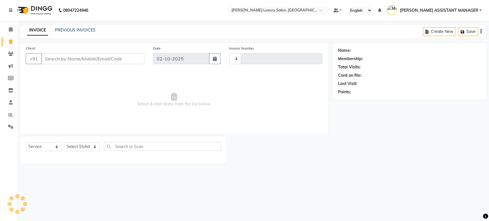
click at [9, 42] on icon at bounding box center [10, 42] width 3 height 4
select select "service"
type input "5182"
select select "4712"
click at [45, 146] on select "Select Service Product Membership Package Voucher Prepaid Gift Card" at bounding box center [44, 146] width 36 height 9
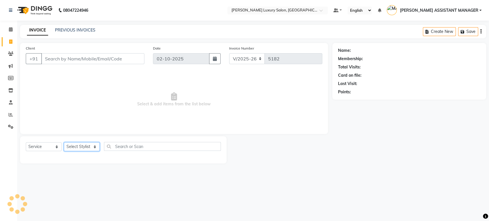
click at [82, 149] on select "Select Stylist" at bounding box center [82, 146] width 36 height 9
click at [84, 146] on select "Select Stylist" at bounding box center [82, 146] width 36 height 9
click at [83, 149] on select "Select Stylist" at bounding box center [82, 146] width 36 height 9
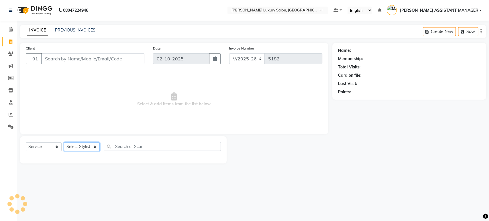
click at [83, 149] on select "Select Stylist" at bounding box center [82, 146] width 36 height 9
click at [83, 143] on select "Select Stylist [PERSON_NAME] ADITI ADITYA [PERSON_NAME] AHON [PERSON_NAME] [PER…" at bounding box center [87, 146] width 47 height 9
select select "58266"
click at [64, 142] on select "Select Stylist [PERSON_NAME] ADITI ADITYA [PERSON_NAME] AHON [PERSON_NAME] [PER…" at bounding box center [87, 146] width 47 height 9
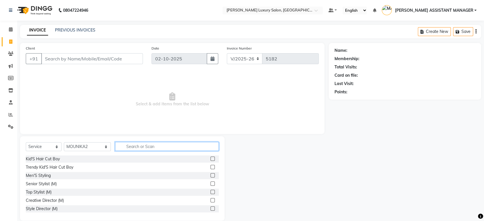
drag, startPoint x: 153, startPoint y: 144, endPoint x: 152, endPoint y: 139, distance: 5.2
click at [153, 144] on input "text" at bounding box center [167, 146] width 104 height 9
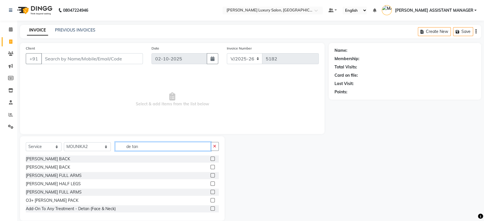
drag, startPoint x: 150, startPoint y: 147, endPoint x: 87, endPoint y: 145, distance: 63.1
click at [87, 145] on div "Select Service Product Membership Package Voucher Prepaid Gift Card Select Styl…" at bounding box center [122, 148] width 193 height 13
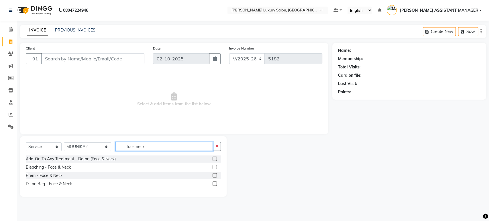
type input "face neck"
click at [213, 183] on label at bounding box center [214, 184] width 4 height 4
click at [213, 183] on input "checkbox" at bounding box center [214, 184] width 4 height 4
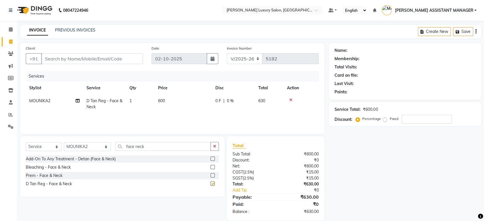
checkbox input "false"
drag, startPoint x: 119, startPoint y: 148, endPoint x: 99, endPoint y: 147, distance: 20.6
click at [99, 148] on div "Select Service Product Membership Package Voucher Prepaid Gift Card Select Styl…" at bounding box center [122, 148] width 193 height 13
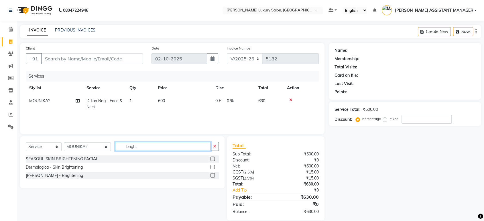
type input "bright"
click at [213, 158] on label at bounding box center [212, 159] width 4 height 4
click at [213, 158] on input "checkbox" at bounding box center [212, 159] width 4 height 4
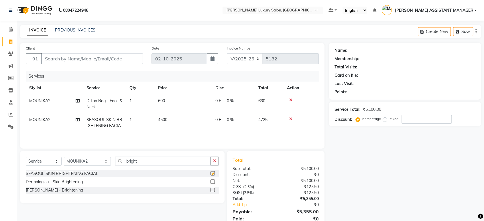
scroll to position [27, 0]
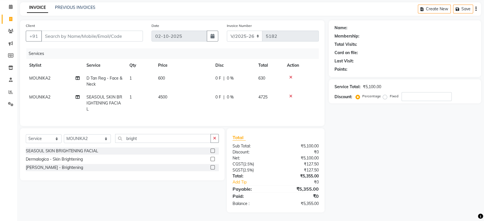
checkbox input "false"
click at [212, 160] on label at bounding box center [212, 159] width 4 height 4
click at [212, 160] on input "checkbox" at bounding box center [212, 159] width 4 height 4
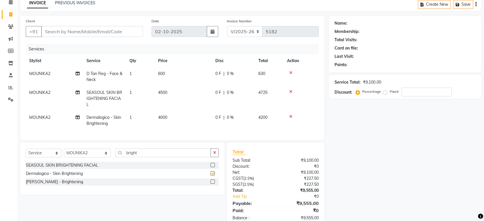
checkbox input "false"
click at [212, 184] on label at bounding box center [212, 182] width 4 height 4
click at [212, 184] on input "checkbox" at bounding box center [212, 182] width 4 height 4
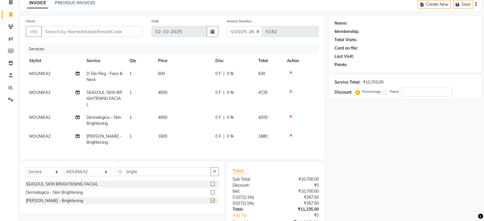
checkbox input "false"
click at [289, 116] on icon at bounding box center [290, 117] width 3 height 4
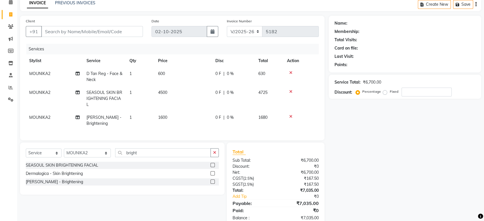
click at [290, 91] on icon at bounding box center [290, 92] width 3 height 4
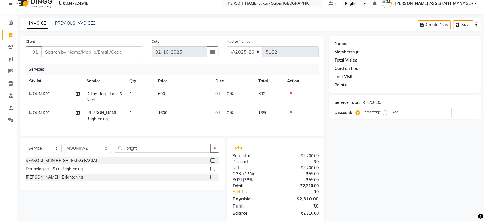
scroll to position [0, 0]
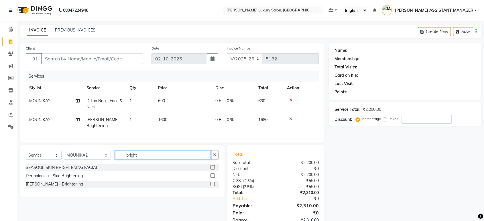
drag, startPoint x: 139, startPoint y: 157, endPoint x: 93, endPoint y: 153, distance: 45.7
click at [94, 155] on div "Select Service Product Membership Package Voucher Prepaid Gift Card Select Styl…" at bounding box center [122, 157] width 193 height 13
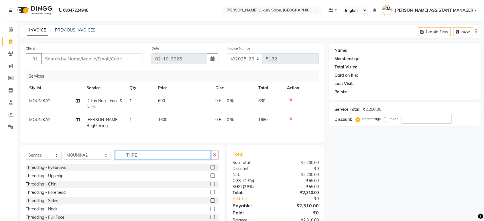
type input "THRE"
click at [210, 170] on label at bounding box center [212, 167] width 4 height 4
click at [210, 170] on input "checkbox" at bounding box center [212, 168] width 4 height 4
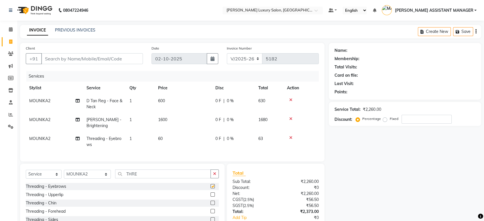
checkbox input "false"
drag, startPoint x: 208, startPoint y: 215, endPoint x: 208, endPoint y: 195, distance: 20.0
click at [210, 213] on label at bounding box center [212, 211] width 4 height 4
click at [210, 213] on input "checkbox" at bounding box center [212, 212] width 4 height 4
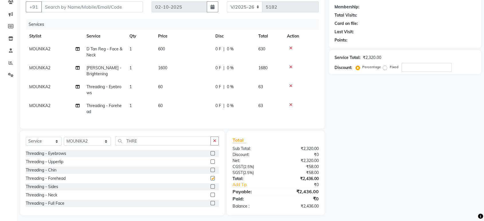
checkbox input "false"
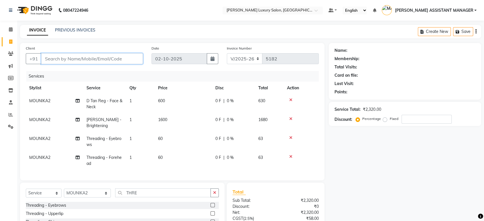
click at [113, 61] on input "Client" at bounding box center [92, 58] width 102 height 11
type input "9"
type input "0"
type input "9052371299"
click at [135, 60] on span "Add Client" at bounding box center [128, 59] width 23 height 6
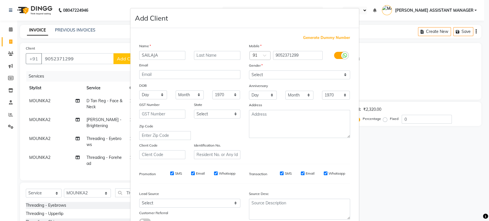
type input "SAILAJA"
click at [269, 73] on select "Select Male Female Other Prefer Not To Say" at bounding box center [299, 74] width 101 height 9
select select "female"
click at [249, 70] on select "Select Male Female Other Prefer Not To Say" at bounding box center [299, 74] width 101 height 9
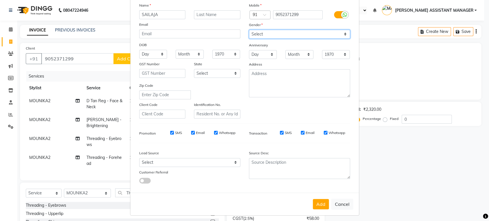
scroll to position [42, 0]
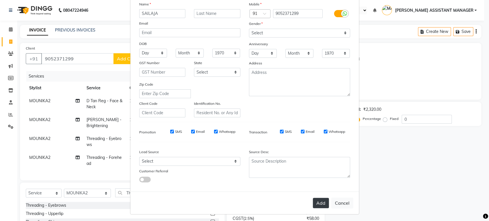
click at [318, 204] on button "Add" at bounding box center [321, 203] width 16 height 10
select select
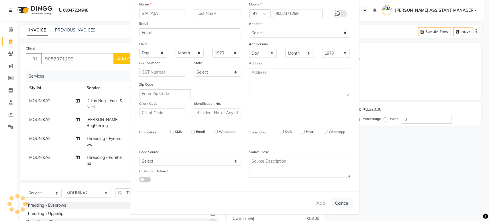
select select
checkbox input "false"
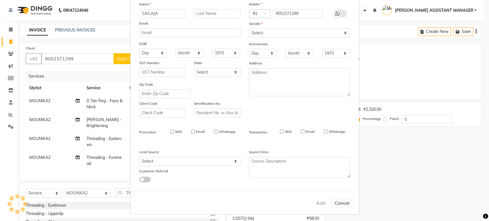
checkbox input "false"
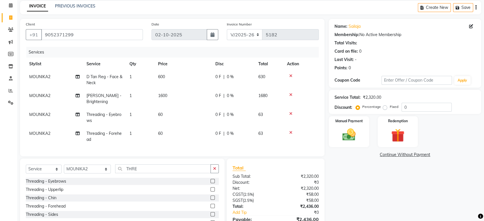
scroll to position [0, 0]
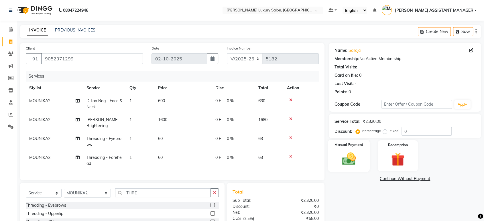
click at [353, 149] on div "Manual Payment" at bounding box center [349, 156] width 42 height 32
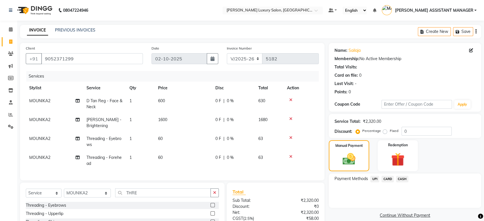
click at [376, 179] on span "UPI" at bounding box center [374, 179] width 9 height 7
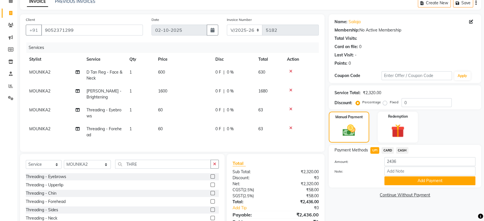
scroll to position [59, 0]
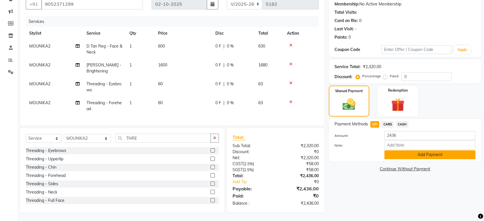
click at [412, 150] on button "Add Payment" at bounding box center [429, 154] width 91 height 9
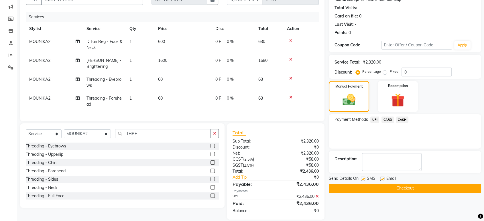
scroll to position [71, 0]
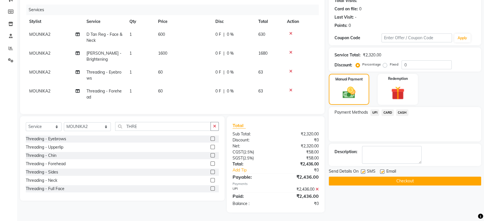
click at [375, 177] on button "Checkout" at bounding box center [405, 181] width 152 height 9
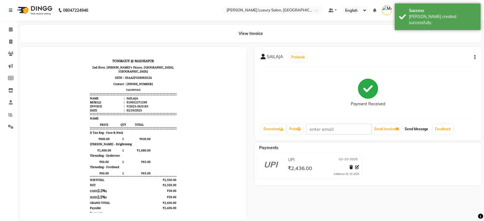
click at [424, 132] on button "Send Message" at bounding box center [416, 129] width 28 height 10
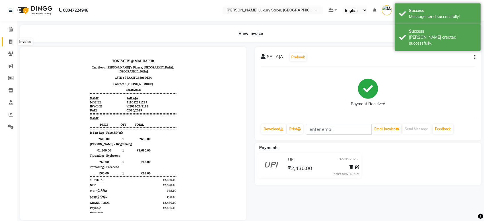
click at [11, 41] on icon at bounding box center [10, 42] width 3 height 4
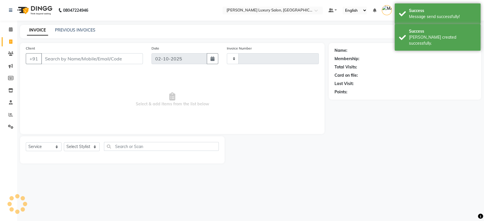
click at [11, 41] on icon at bounding box center [10, 42] width 3 height 4
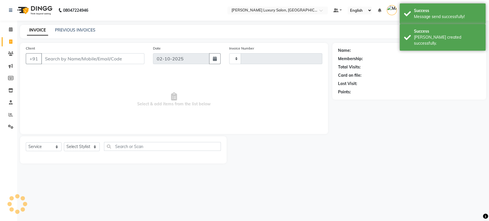
click at [11, 41] on icon at bounding box center [10, 42] width 3 height 4
select select "service"
type input "5184"
select select "4712"
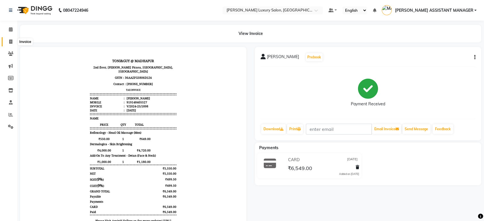
click at [9, 41] on icon at bounding box center [10, 42] width 3 height 4
click at [9, 41] on span at bounding box center [11, 42] width 10 height 7
select select "service"
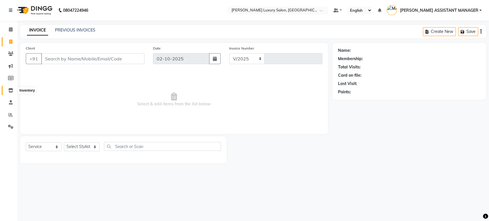
select select "4712"
type input "5183"
click at [85, 146] on select "Select Stylist [PERSON_NAME] ADITI ADITYA [PERSON_NAME] AHON [PERSON_NAME] [PER…" at bounding box center [87, 146] width 47 height 9
select select "63351"
click at [64, 142] on select "Select Stylist [PERSON_NAME] ADITI ADITYA [PERSON_NAME] AHON [PERSON_NAME] [PER…" at bounding box center [87, 146] width 47 height 9
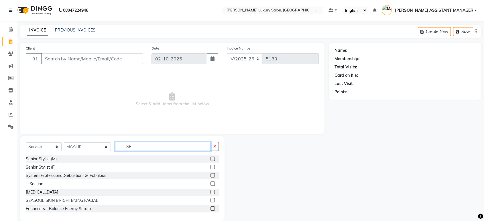
type input "SE"
click at [210, 156] on div at bounding box center [214, 158] width 8 height 7
click at [210, 157] on label at bounding box center [212, 159] width 4 height 4
click at [210, 157] on input "checkbox" at bounding box center [212, 159] width 4 height 4
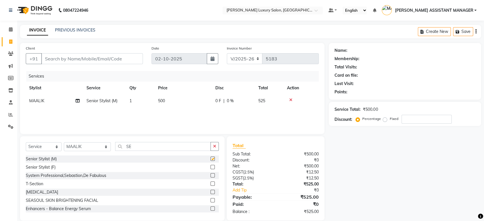
checkbox input "false"
drag, startPoint x: 104, startPoint y: 146, endPoint x: 37, endPoint y: 145, distance: 66.7
click at [43, 146] on div "Select Service Product Membership Package Voucher Prepaid Gift Card Select Styl…" at bounding box center [122, 148] width 193 height 13
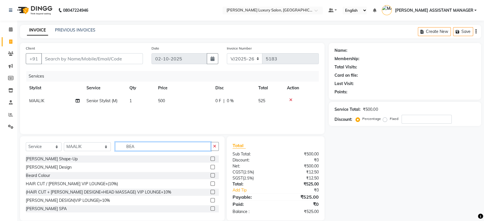
type input "BEA"
click at [210, 166] on label at bounding box center [212, 167] width 4 height 4
click at [210, 166] on input "checkbox" at bounding box center [212, 168] width 4 height 4
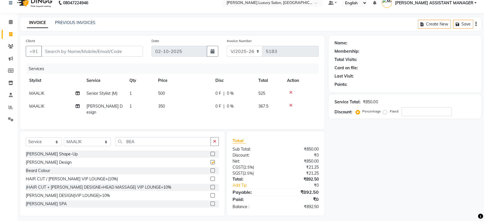
scroll to position [9, 0]
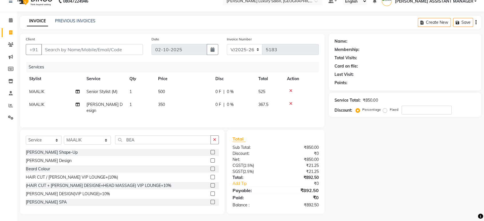
checkbox input "false"
click at [172, 92] on td "500" at bounding box center [183, 91] width 57 height 13
select select "63351"
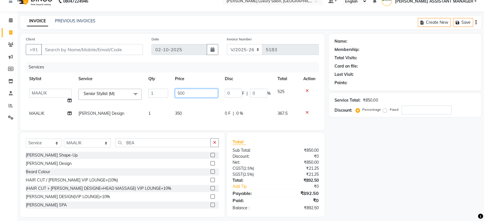
click at [194, 89] on input "500" at bounding box center [196, 93] width 43 height 9
type input "5"
type input "763"
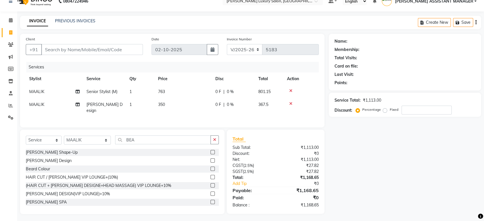
click at [415, 185] on div "Name: Membership: Total Visits: Card on file: Last Visit: Points: Service Total…" at bounding box center [407, 124] width 157 height 180
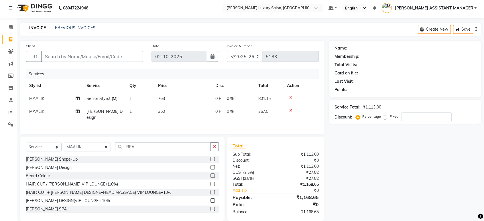
scroll to position [0, 0]
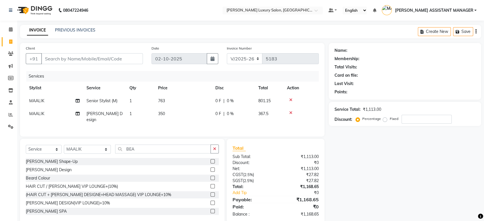
click at [379, 177] on div "Name: Membership: Total Visits: Card on file: Last Visit: Points: Service Total…" at bounding box center [407, 133] width 157 height 180
click at [104, 58] on input "Client" at bounding box center [92, 58] width 102 height 11
click at [90, 59] on input "Client" at bounding box center [92, 58] width 102 height 11
type input "9"
type input "0"
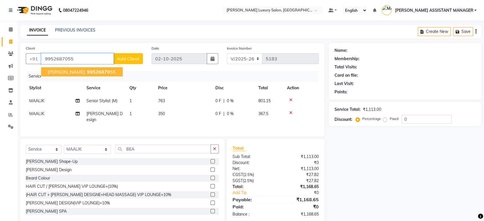
type input "9952687055"
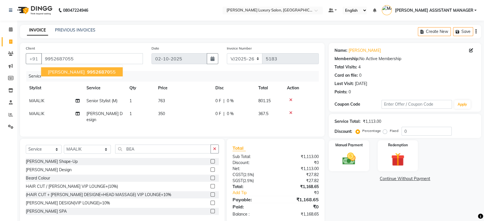
click at [87, 70] on span "99526870" at bounding box center [98, 72] width 23 height 6
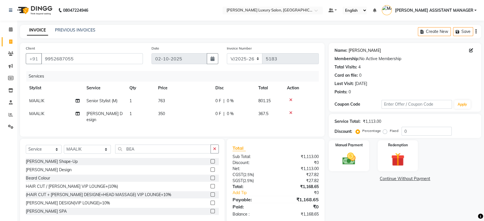
click at [357, 52] on link "Gourishanker" at bounding box center [364, 51] width 32 height 6
click at [168, 100] on td "763" at bounding box center [183, 100] width 57 height 13
select select "63351"
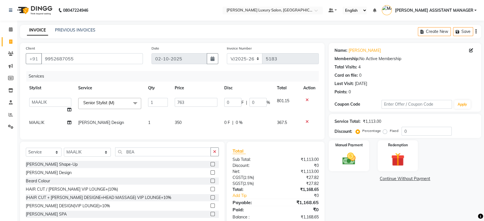
drag, startPoint x: 307, startPoint y: 98, endPoint x: 237, endPoint y: 128, distance: 76.4
click at [304, 99] on div at bounding box center [309, 100] width 12 height 4
drag, startPoint x: 307, startPoint y: 98, endPoint x: 289, endPoint y: 109, distance: 20.7
click at [307, 99] on icon at bounding box center [307, 100] width 3 height 4
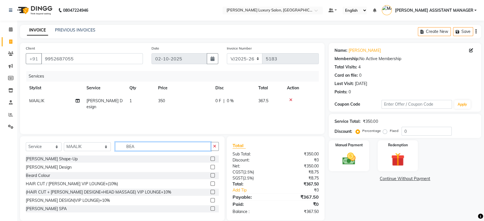
drag, startPoint x: 137, startPoint y: 145, endPoint x: 53, endPoint y: 154, distance: 84.1
click at [55, 156] on div "Select Service Product Membership Package Voucher Prepaid Gift Card Select Styl…" at bounding box center [122, 178] width 204 height 84
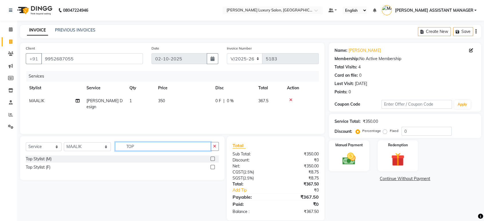
type input "TOP"
click at [213, 159] on label at bounding box center [212, 159] width 4 height 4
click at [213, 159] on input "checkbox" at bounding box center [212, 159] width 4 height 4
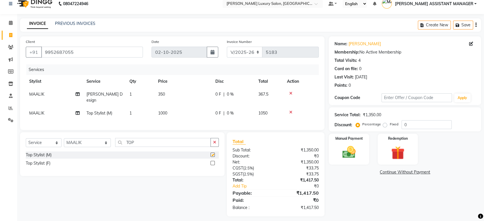
checkbox input "false"
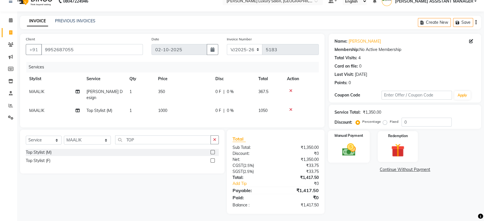
click at [350, 143] on img at bounding box center [349, 150] width 22 height 16
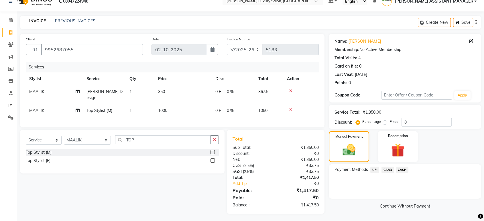
click at [374, 169] on span "UPI" at bounding box center [374, 170] width 9 height 7
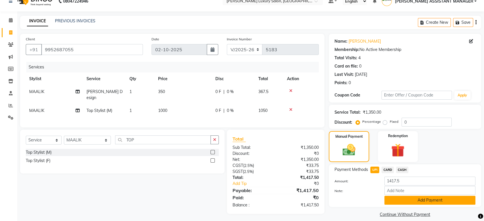
click at [396, 200] on button "Add Payment" at bounding box center [429, 200] width 91 height 9
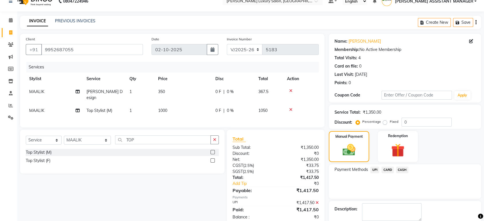
scroll to position [39, 0]
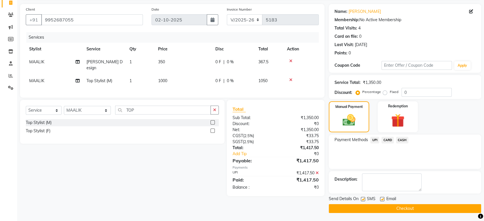
click at [399, 207] on button "Checkout" at bounding box center [405, 208] width 152 height 9
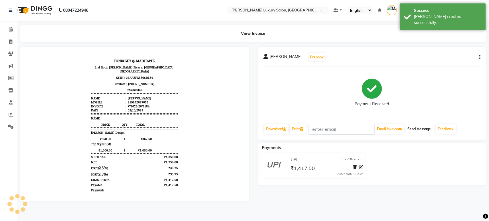
click at [417, 127] on button "Send Message" at bounding box center [419, 129] width 28 height 10
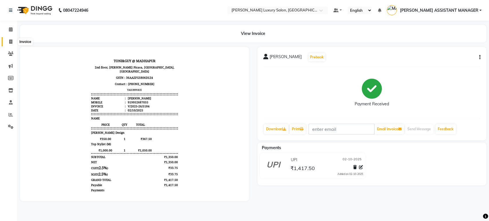
click at [7, 42] on span at bounding box center [11, 42] width 10 height 7
select select "service"
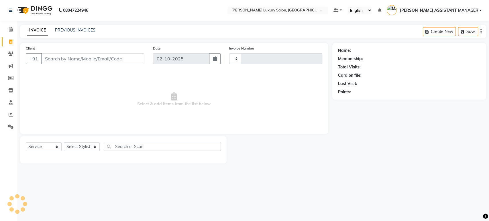
click at [7, 42] on span at bounding box center [11, 42] width 10 height 7
select select "service"
select select "4712"
type input "5185"
click at [70, 30] on link "PREVIOUS INVOICES" at bounding box center [75, 29] width 40 height 5
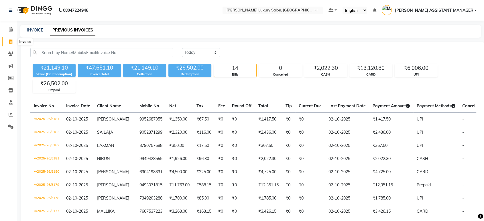
click at [15, 43] on span at bounding box center [11, 42] width 10 height 7
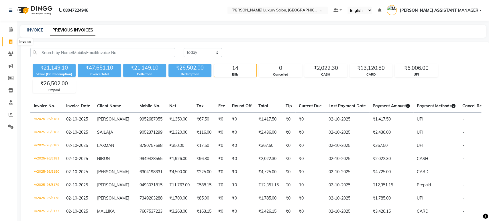
click at [15, 43] on span at bounding box center [11, 42] width 10 height 7
select select "service"
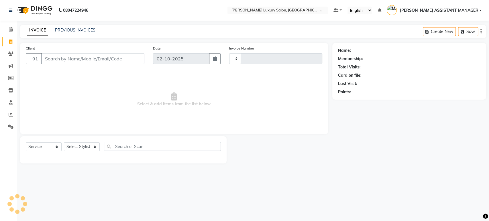
drag, startPoint x: 15, startPoint y: 43, endPoint x: 56, endPoint y: 36, distance: 42.1
click at [16, 43] on app-home "08047224946 Select Location × Toni&guy Luxury Salon, Madhapur Default Panel My …" at bounding box center [244, 86] width 489 height 172
type input "5185"
select select "4712"
click at [80, 28] on link "PREVIOUS INVOICES" at bounding box center [75, 29] width 40 height 5
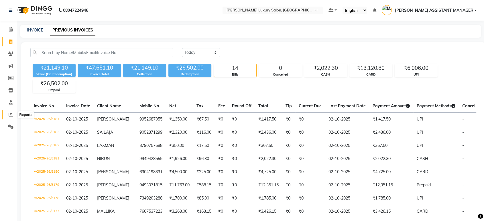
click at [10, 115] on icon at bounding box center [11, 115] width 4 height 4
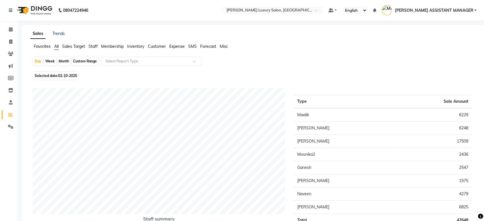
click at [156, 46] on span "Customer" at bounding box center [157, 46] width 18 height 5
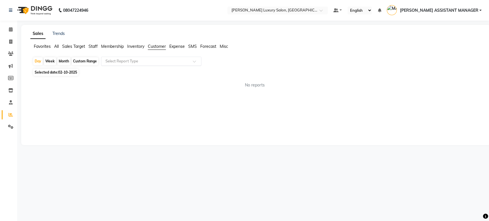
click at [142, 62] on input "text" at bounding box center [145, 61] width 82 height 6
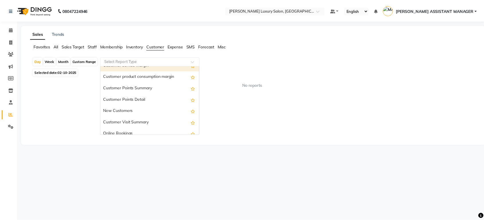
scroll to position [80, 0]
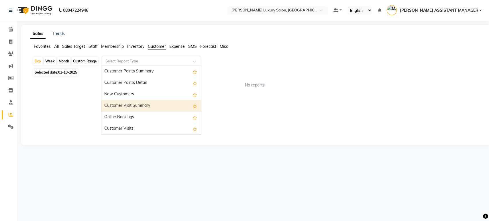
click at [138, 105] on div "Customer Visit Summary" at bounding box center [151, 105] width 100 height 11
select select "csv"
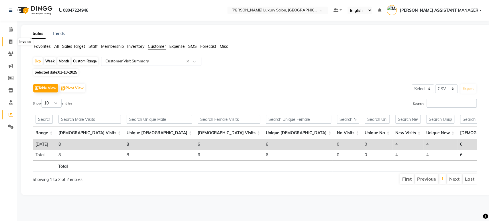
click at [10, 41] on icon at bounding box center [10, 42] width 3 height 4
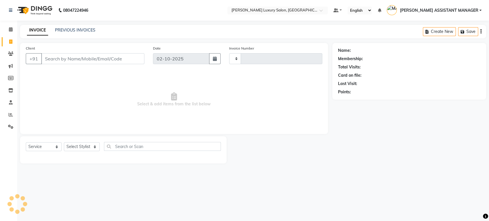
click at [10, 41] on icon at bounding box center [10, 42] width 3 height 4
select select "service"
type input "5185"
select select "4712"
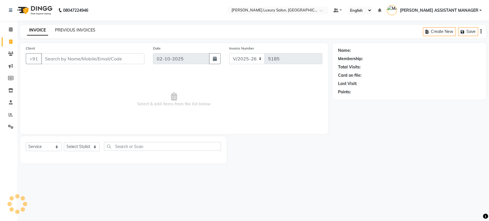
click at [82, 32] on link "PREVIOUS INVOICES" at bounding box center [75, 29] width 40 height 5
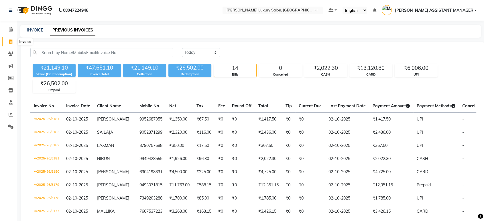
click at [11, 40] on icon at bounding box center [10, 42] width 3 height 4
select select "service"
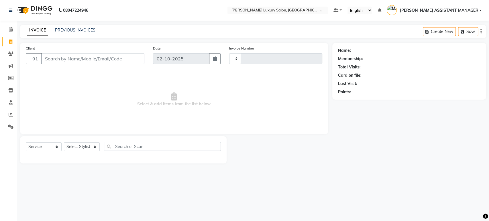
type input "5185"
select select "4712"
click at [11, 40] on icon at bounding box center [10, 42] width 3 height 4
select select "4712"
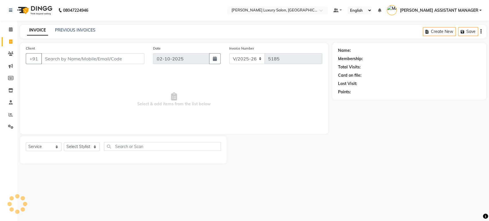
select select "service"
click at [74, 30] on link "PREVIOUS INVOICES" at bounding box center [75, 29] width 40 height 5
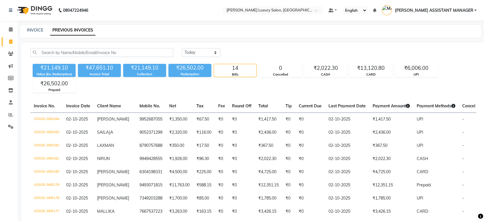
click at [474, 10] on link "[PERSON_NAME] ASSISTANT MANAGER" at bounding box center [429, 10] width 95 height 9
click at [450, 41] on link "Sign out" at bounding box center [447, 41] width 52 height 9
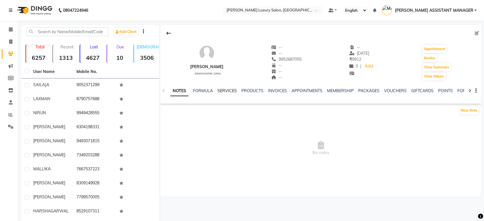
click at [226, 90] on link "SERVICES" at bounding box center [226, 90] width 19 height 5
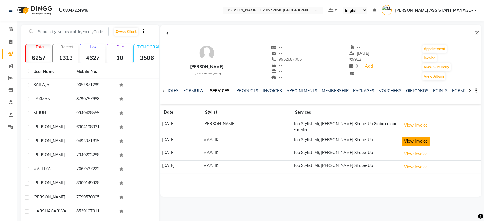
click at [412, 140] on button "View Invoice" at bounding box center [415, 141] width 29 height 9
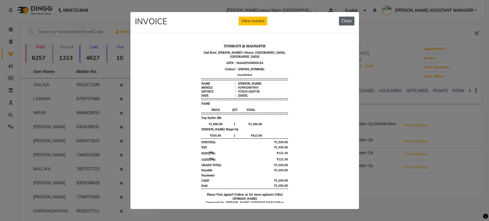
click at [347, 18] on button "Close" at bounding box center [346, 21] width 15 height 9
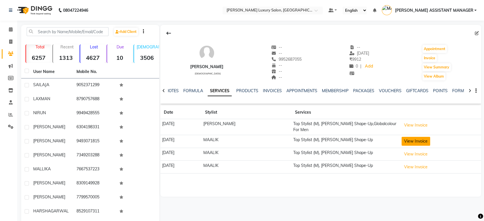
click at [419, 138] on button "View Invoice" at bounding box center [415, 141] width 29 height 9
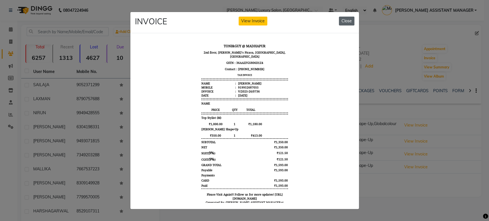
click at [343, 17] on button "Close" at bounding box center [346, 21] width 15 height 9
